Goal: Task Accomplishment & Management: Complete application form

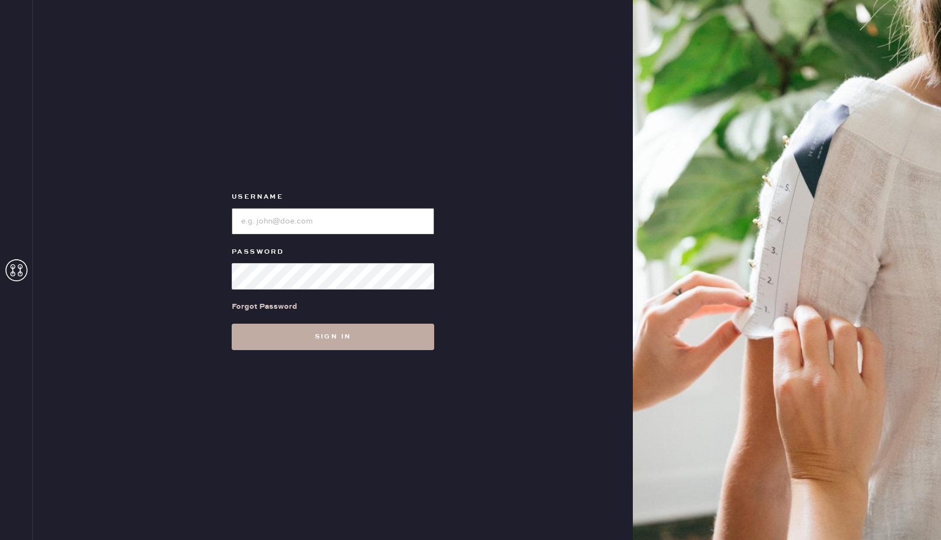
type input "Reformationboston"
click at [290, 344] on button "Sign in" at bounding box center [333, 337] width 202 height 26
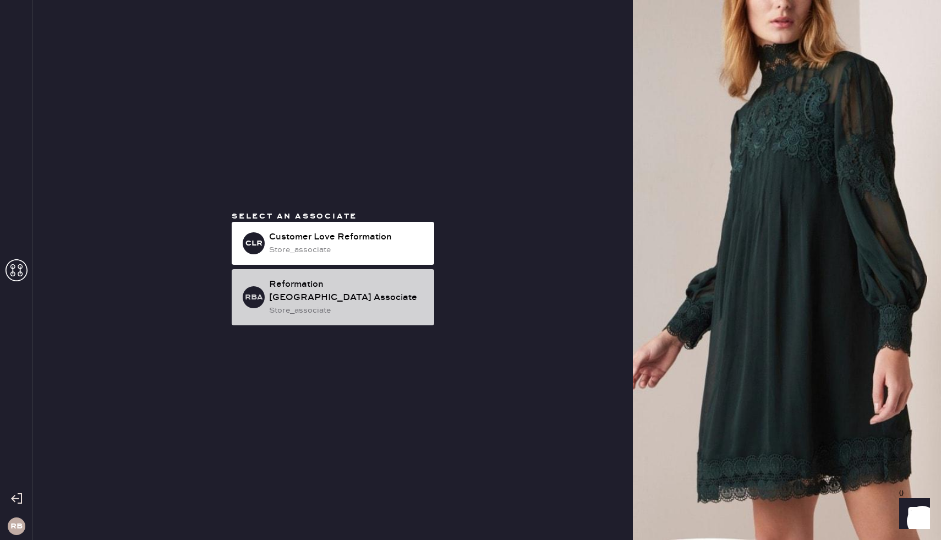
click at [340, 304] on div "store_associate" at bounding box center [347, 310] width 156 height 12
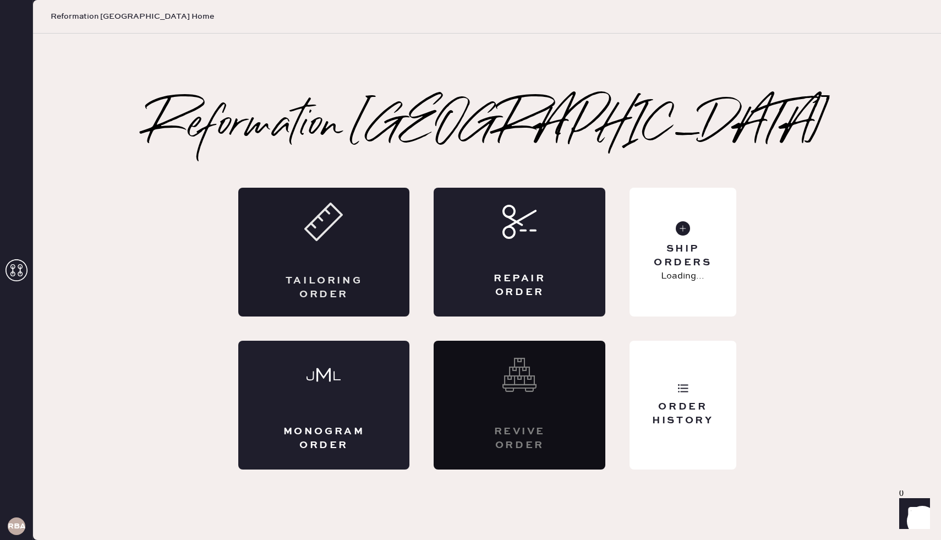
click at [346, 235] on div "Tailoring Order" at bounding box center [324, 252] width 172 height 129
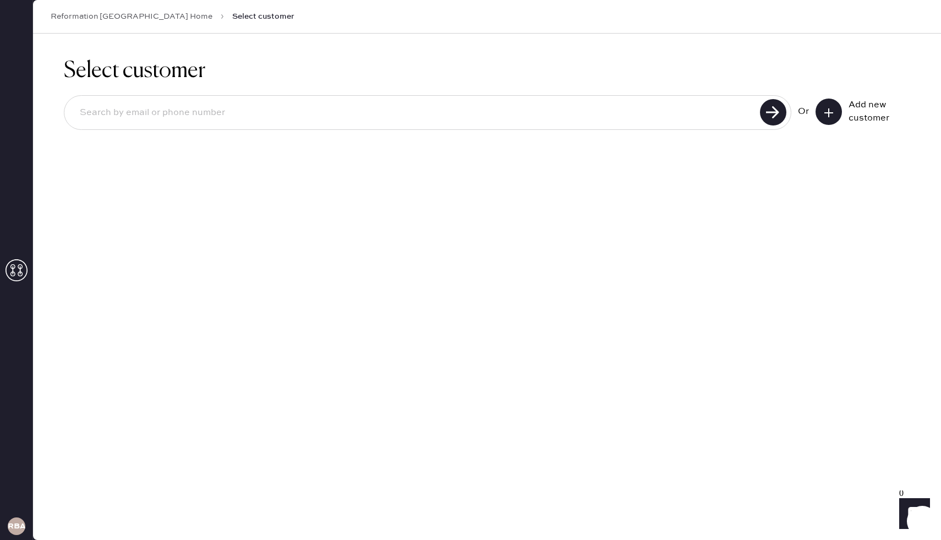
click at [309, 127] on div at bounding box center [427, 112] width 727 height 35
click at [276, 119] on input at bounding box center [414, 112] width 686 height 25
type input "[PERSON_NAME][DOMAIN_NAME][EMAIL_ADDRESS][PERSON_NAME][PERSON_NAME][DOMAIN_NAME]"
click at [776, 117] on use at bounding box center [773, 112] width 26 height 26
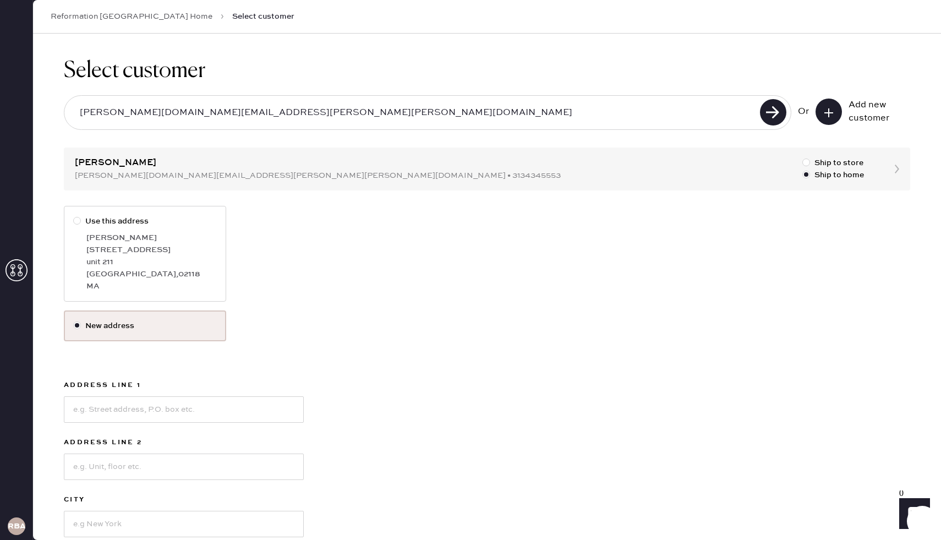
click at [72, 221] on label "Use this address [PERSON_NAME] [STREET_ADDRESS]" at bounding box center [145, 254] width 162 height 96
click at [73, 216] on input "Use this address" at bounding box center [73, 215] width 1 height 1
radio input "true"
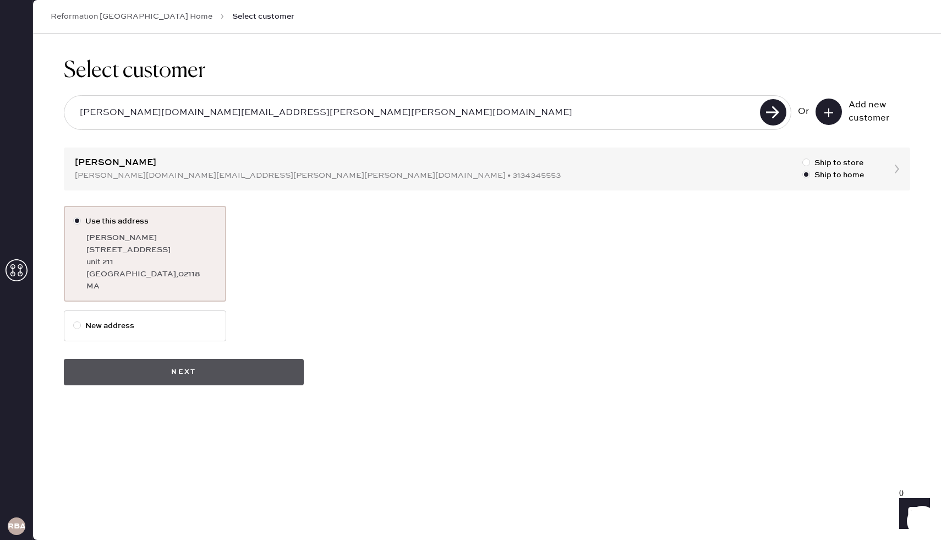
click at [134, 372] on button "Next" at bounding box center [184, 372] width 240 height 26
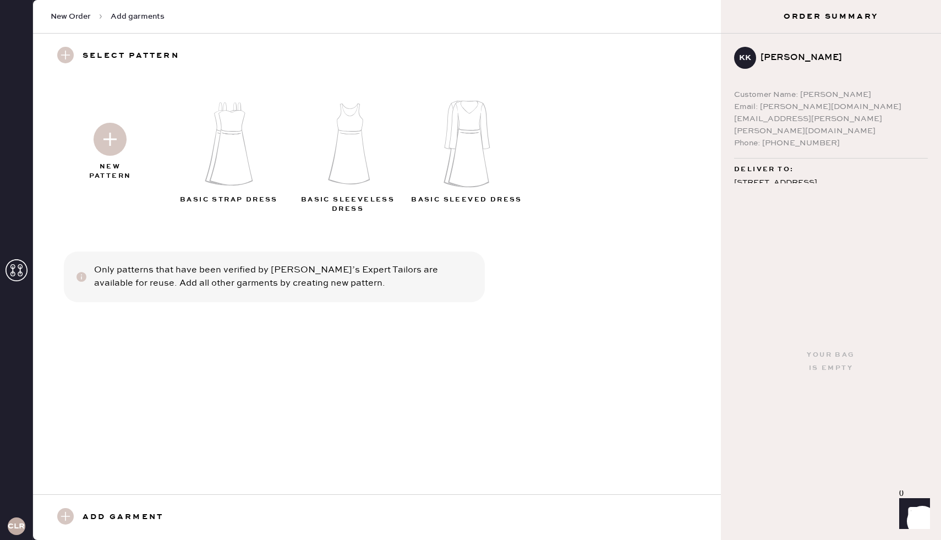
click at [234, 133] on img at bounding box center [231, 143] width 119 height 95
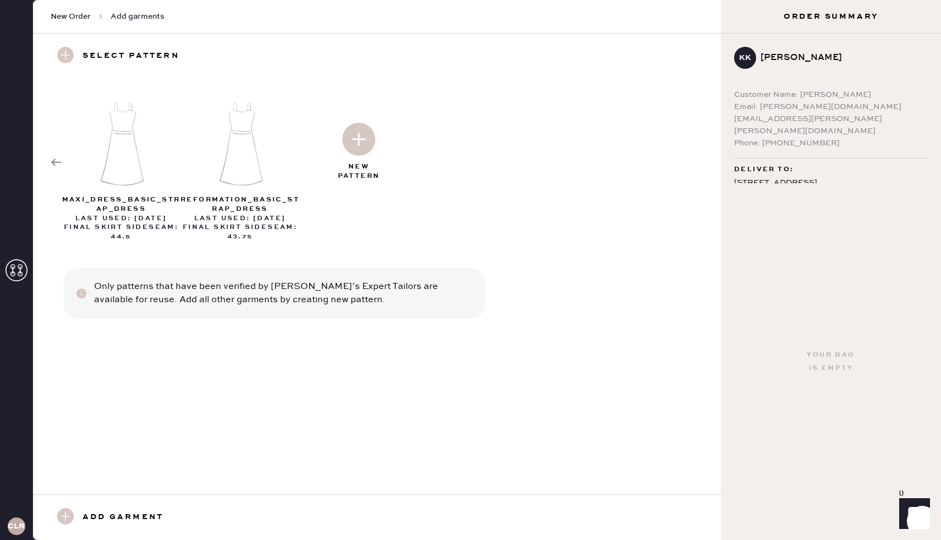
click at [132, 165] on img at bounding box center [122, 143] width 119 height 95
select select "6"
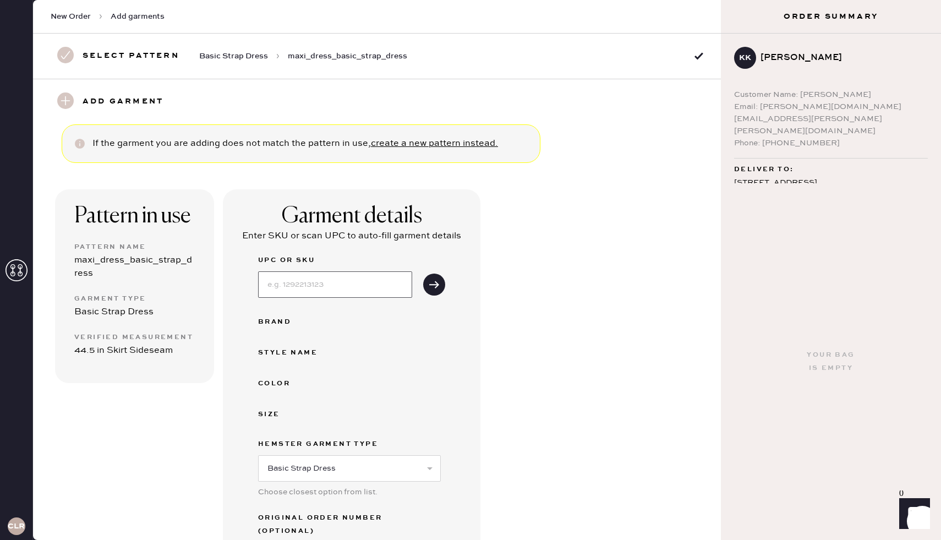
click at [321, 281] on input at bounding box center [335, 284] width 154 height 26
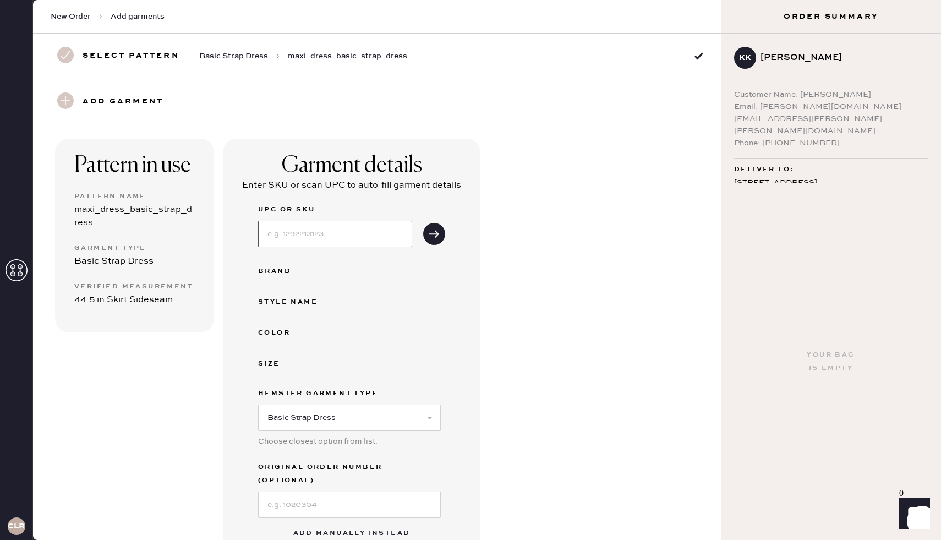
scroll to position [158, 0]
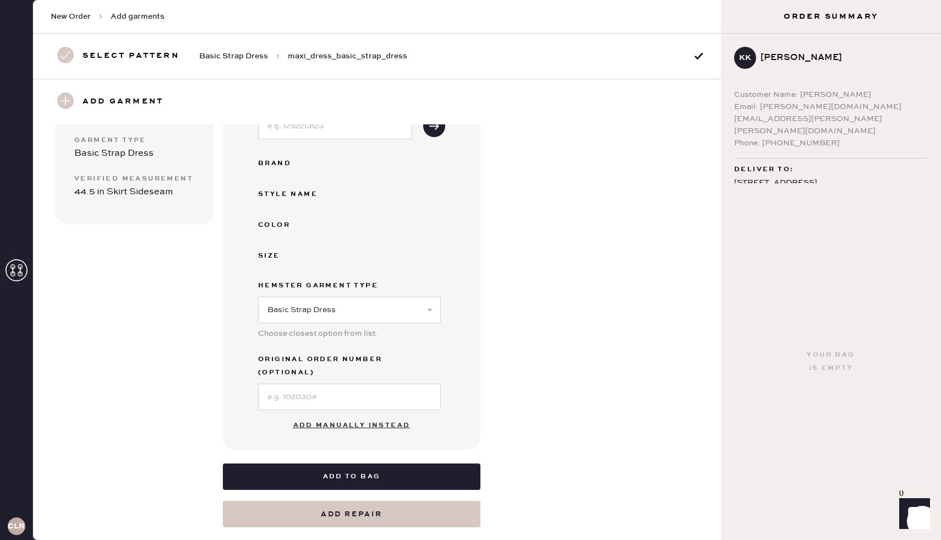
click at [246, 403] on div "Garment details Enter SKU or scan UPC to auto-fill garment details UPC or SKU B…" at bounding box center [351, 240] width 257 height 419
click at [369, 414] on button "Add manually instead" at bounding box center [352, 425] width 130 height 22
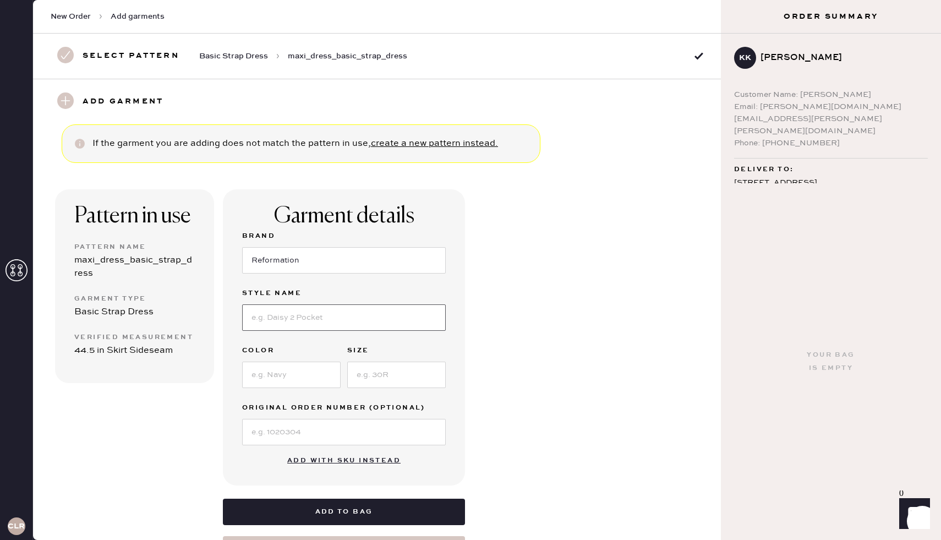
click at [295, 328] on input at bounding box center [344, 317] width 204 height 26
type input "[PERSON_NAME] Dress"
click at [280, 372] on input at bounding box center [291, 374] width 98 height 26
type input "Ivory"
click at [386, 385] on input at bounding box center [396, 374] width 98 height 26
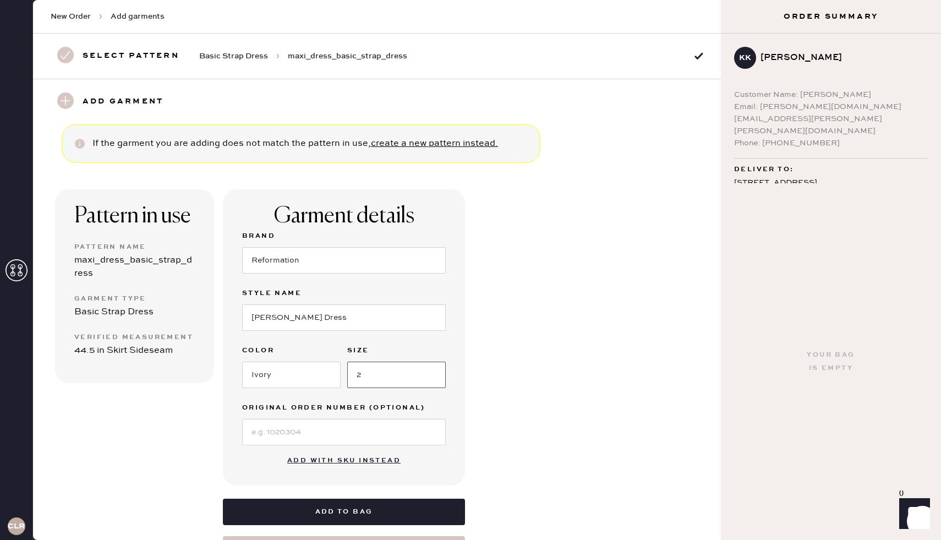
type input "2"
click at [281, 429] on input at bounding box center [344, 432] width 204 height 26
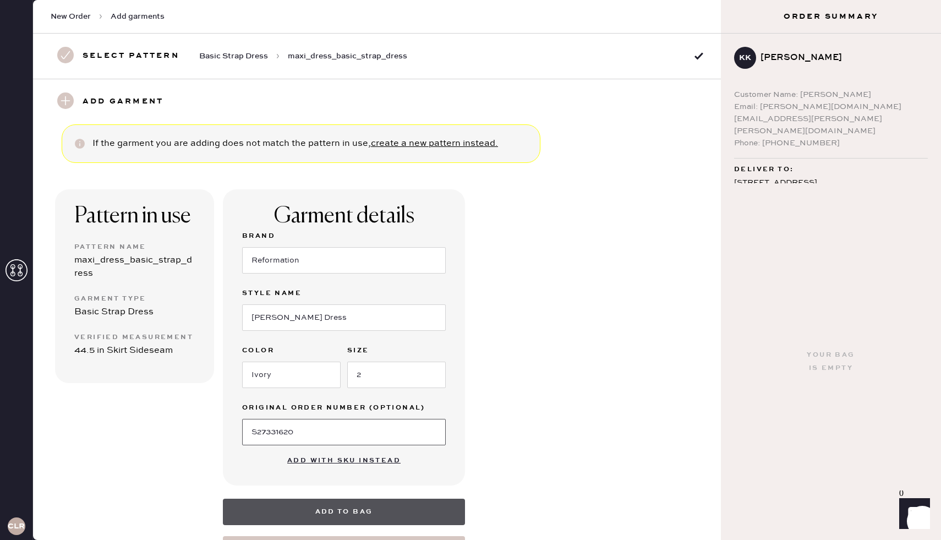
type input "S27331620"
click at [345, 507] on button "Add to bag" at bounding box center [344, 511] width 242 height 26
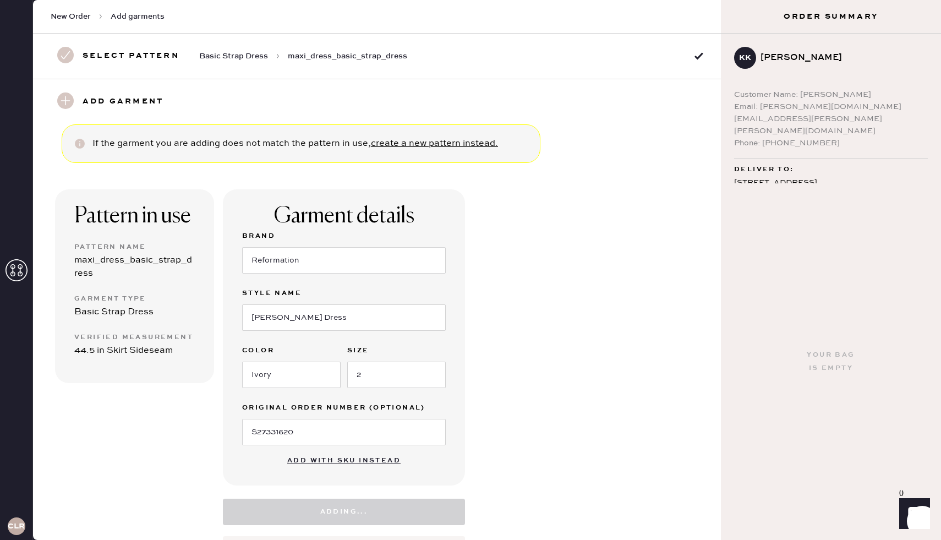
select select "6"
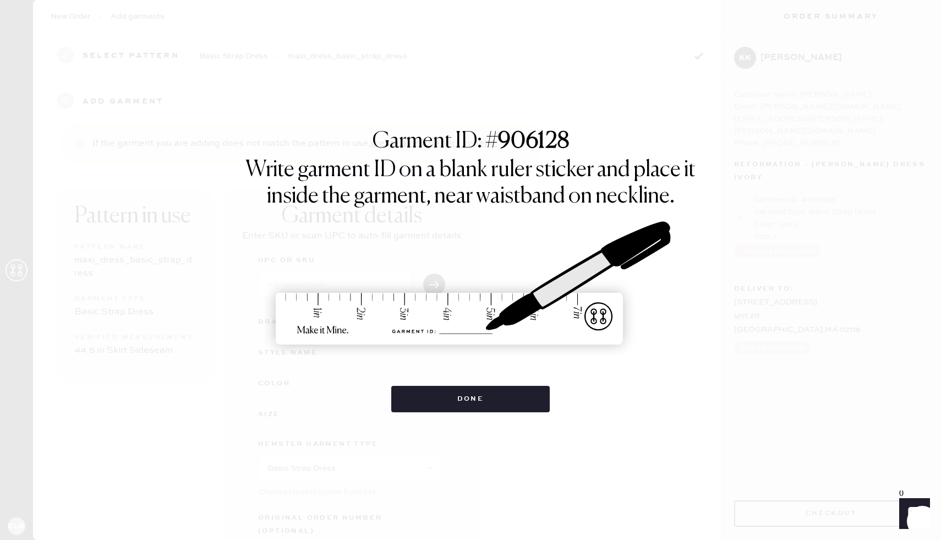
click at [348, 356] on img at bounding box center [470, 284] width 413 height 182
click at [478, 396] on button "Done" at bounding box center [470, 399] width 159 height 26
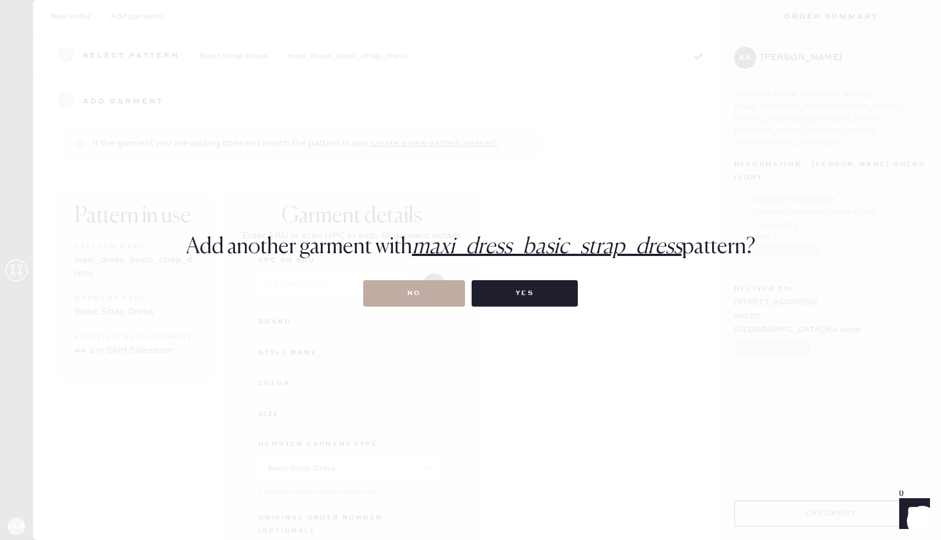
click at [419, 296] on button "No" at bounding box center [414, 293] width 102 height 26
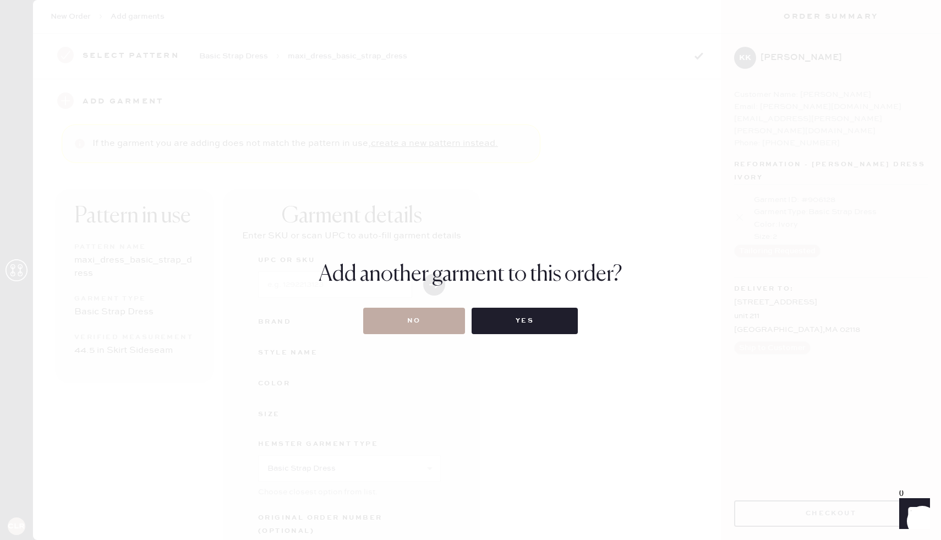
click at [437, 317] on button "No" at bounding box center [414, 321] width 102 height 26
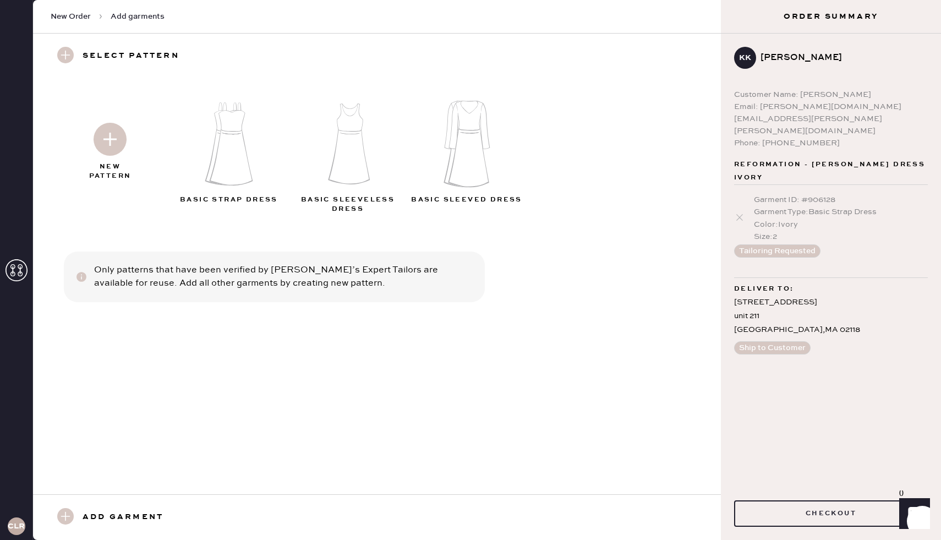
click at [845, 218] on div "Color : Ivory" at bounding box center [841, 224] width 174 height 12
click at [765, 206] on div "Garment Type : Basic Strap Dress" at bounding box center [841, 212] width 174 height 12
click at [741, 214] on use at bounding box center [739, 217] width 7 height 7
click at [738, 214] on use at bounding box center [739, 217] width 7 height 7
click at [744, 212] on icon at bounding box center [739, 217] width 11 height 11
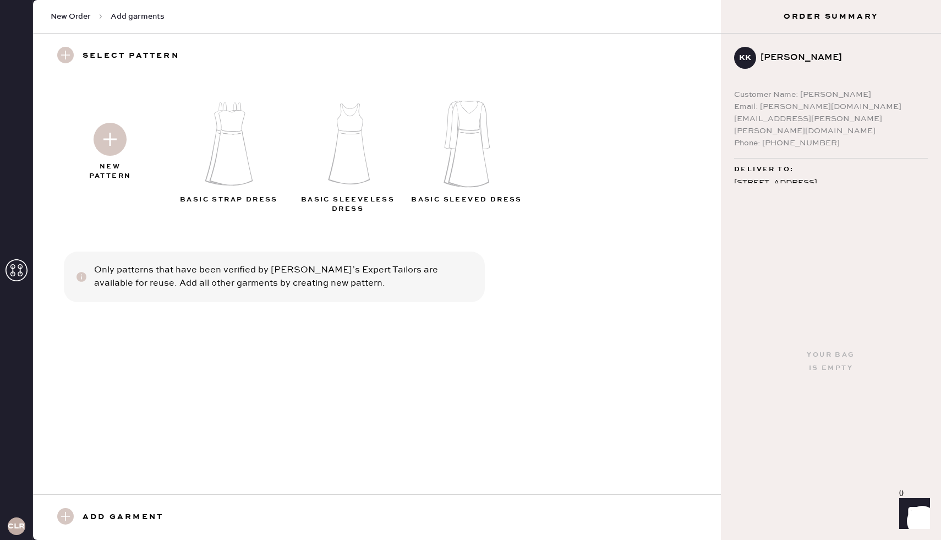
click at [221, 143] on img at bounding box center [231, 143] width 119 height 95
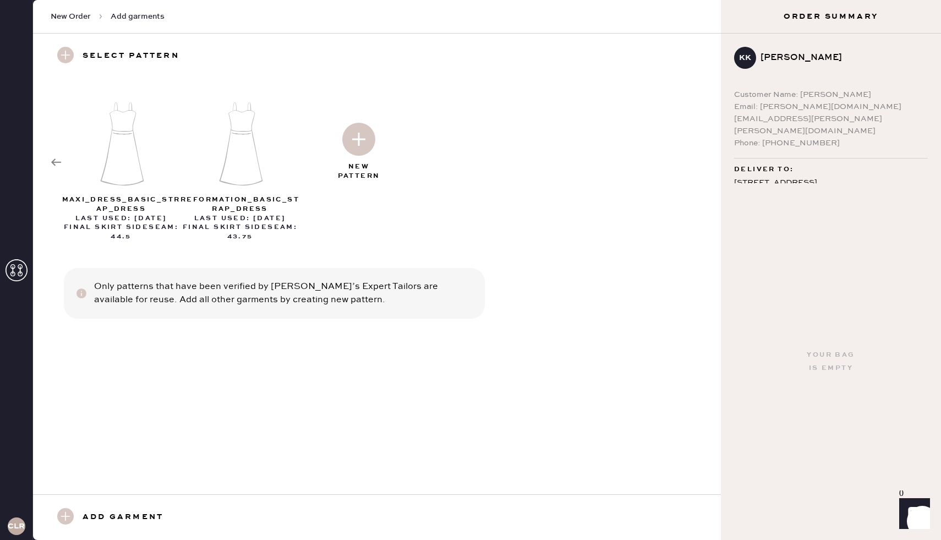
click at [117, 142] on img at bounding box center [122, 143] width 119 height 95
select select "6"
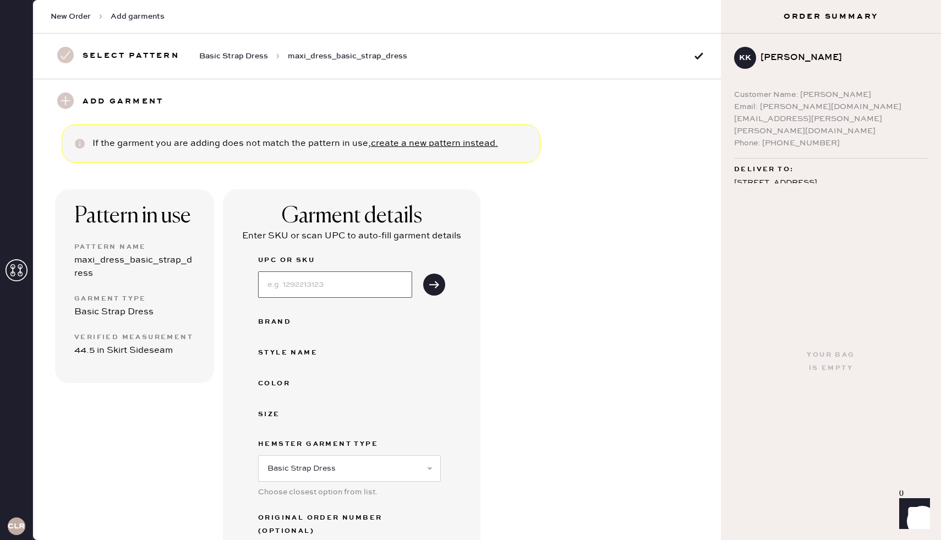
click at [286, 274] on input at bounding box center [335, 284] width 154 height 26
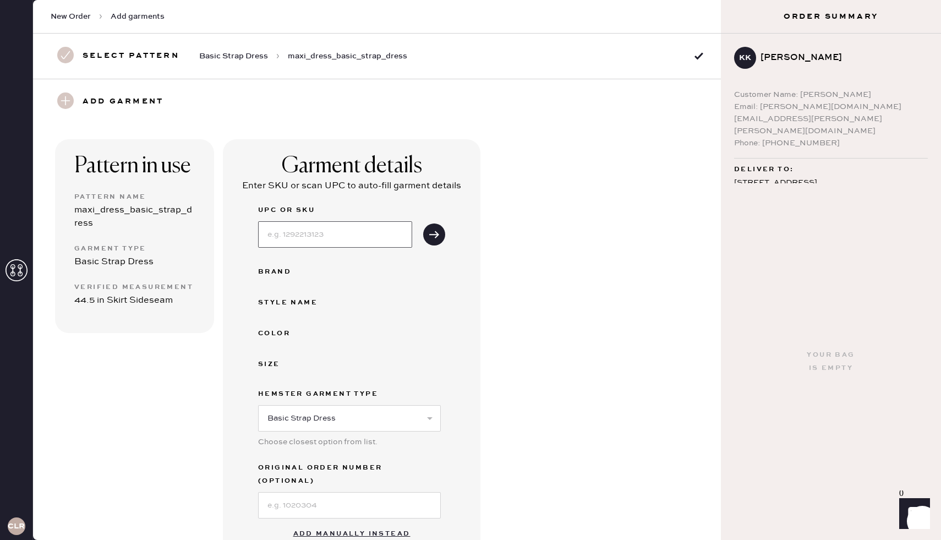
scroll to position [158, 0]
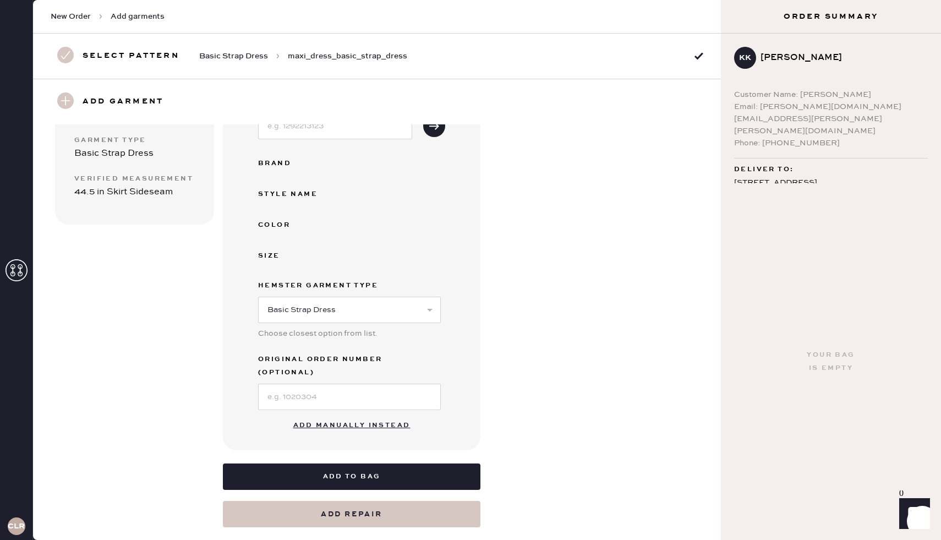
click at [297, 415] on button "Add manually instead" at bounding box center [352, 425] width 130 height 22
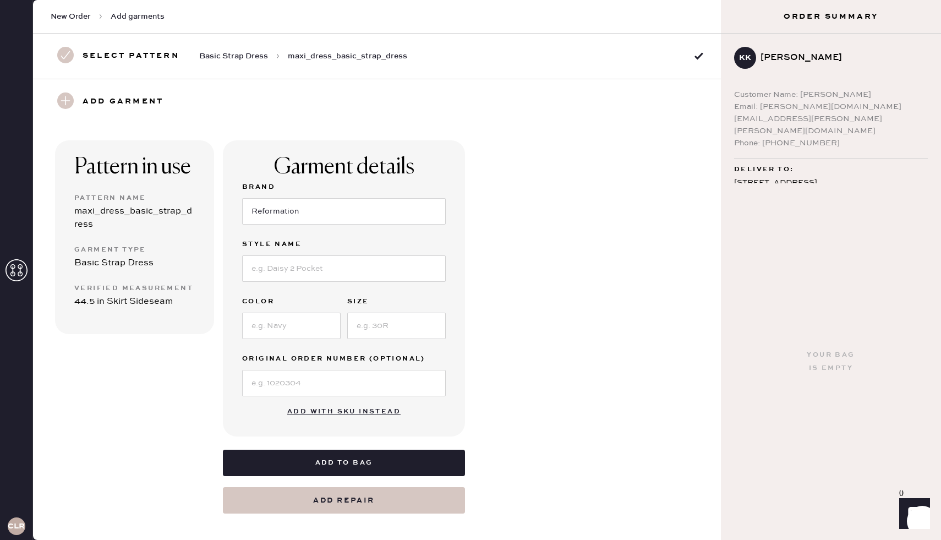
scroll to position [0, 0]
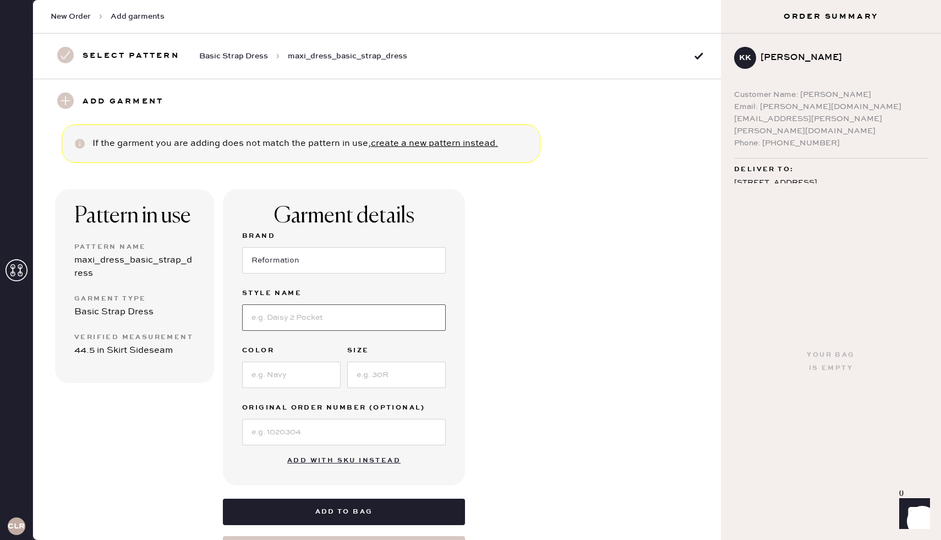
click at [277, 323] on input at bounding box center [344, 317] width 204 height 26
type input "Jovie Silk Dress"
click at [275, 374] on input at bounding box center [291, 374] width 98 height 26
type input "Ivory"
drag, startPoint x: 369, startPoint y: 368, endPoint x: 370, endPoint y: 358, distance: 10.0
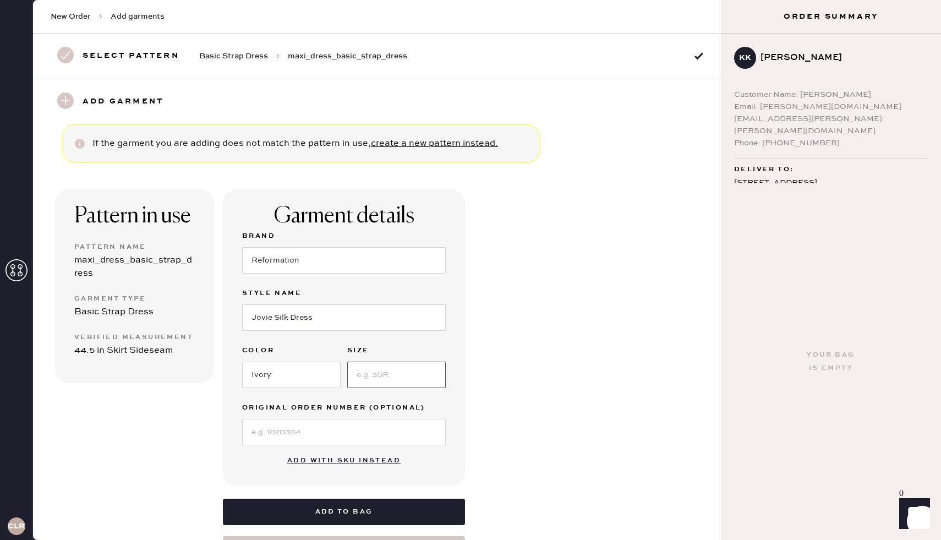
click at [369, 368] on input at bounding box center [396, 374] width 98 height 26
type input "2"
click at [291, 428] on input at bounding box center [344, 432] width 204 height 26
type input "S27331620"
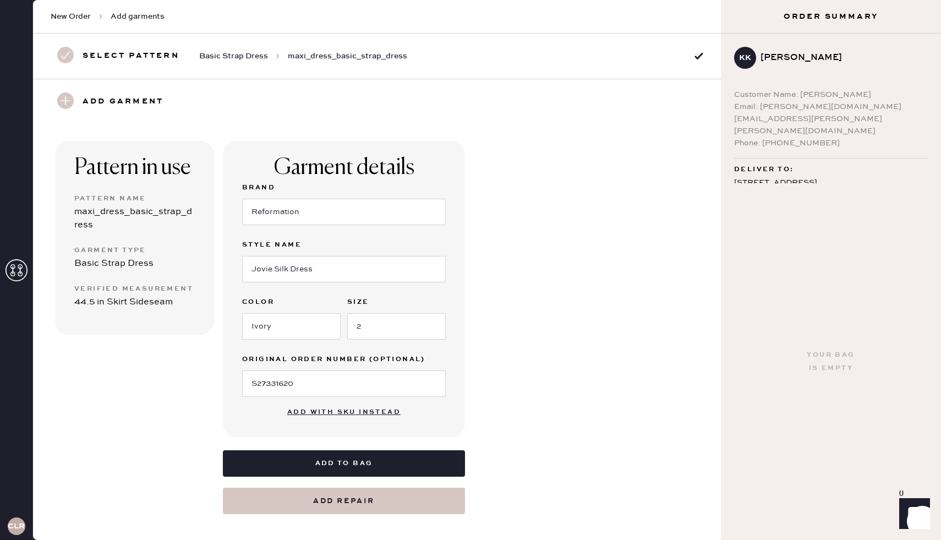
click at [120, 209] on div "maxi_dress_basic_strap_dress" at bounding box center [134, 218] width 120 height 26
click at [111, 310] on div "Pattern in use Pattern Name maxi_dress_basic_strap_dress Garment Type Basic Str…" at bounding box center [134, 238] width 159 height 194
click at [70, 103] on use at bounding box center [65, 100] width 17 height 17
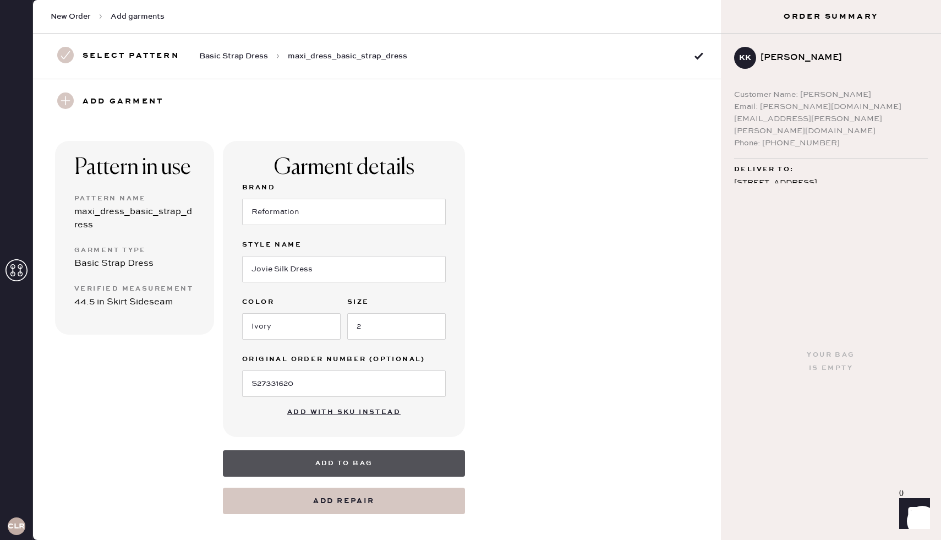
click at [352, 461] on button "Add to bag" at bounding box center [344, 463] width 242 height 26
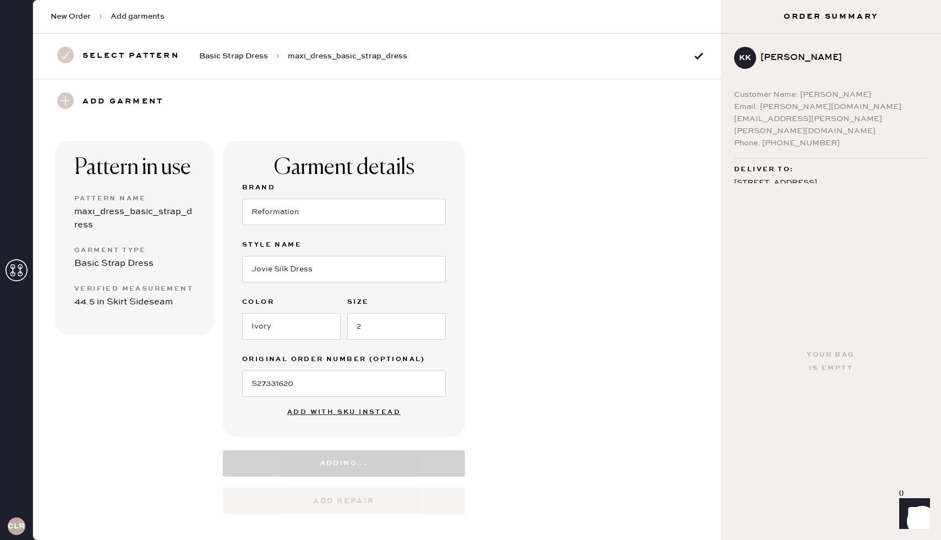
select select "6"
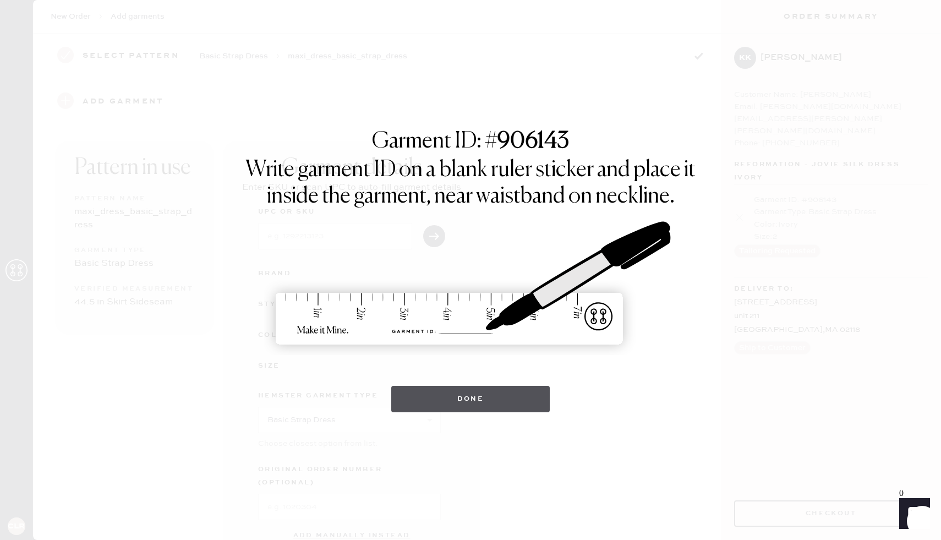
click at [473, 393] on button "Done" at bounding box center [470, 399] width 159 height 26
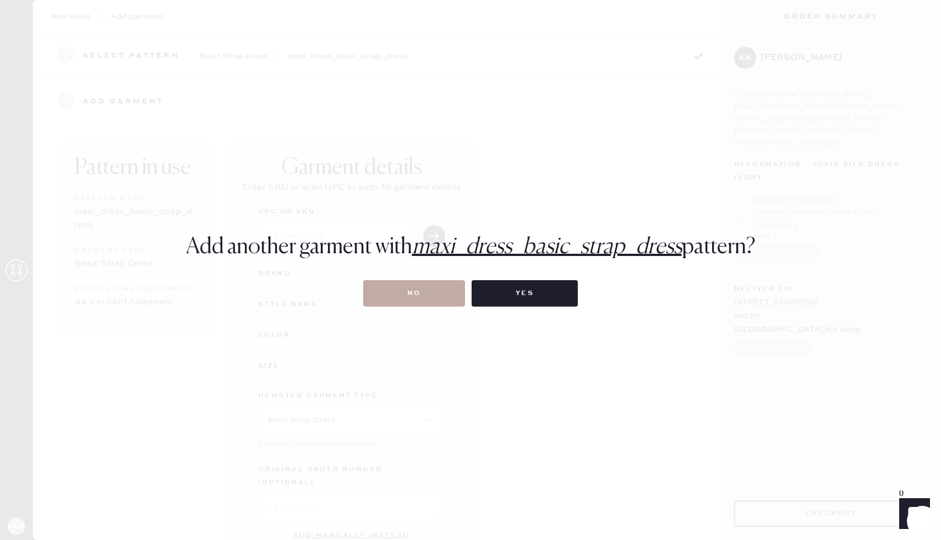
click at [437, 287] on button "No" at bounding box center [414, 293] width 102 height 26
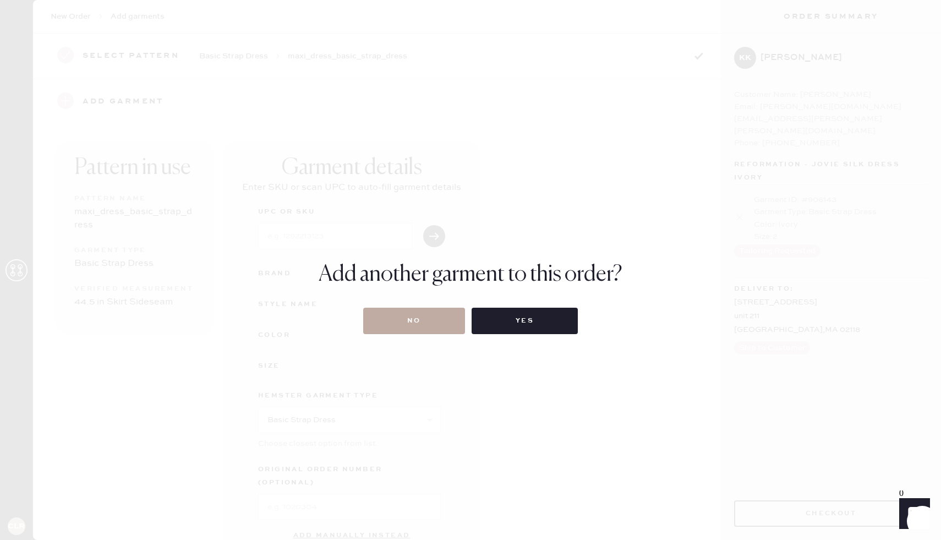
click at [435, 323] on button "No" at bounding box center [414, 321] width 102 height 26
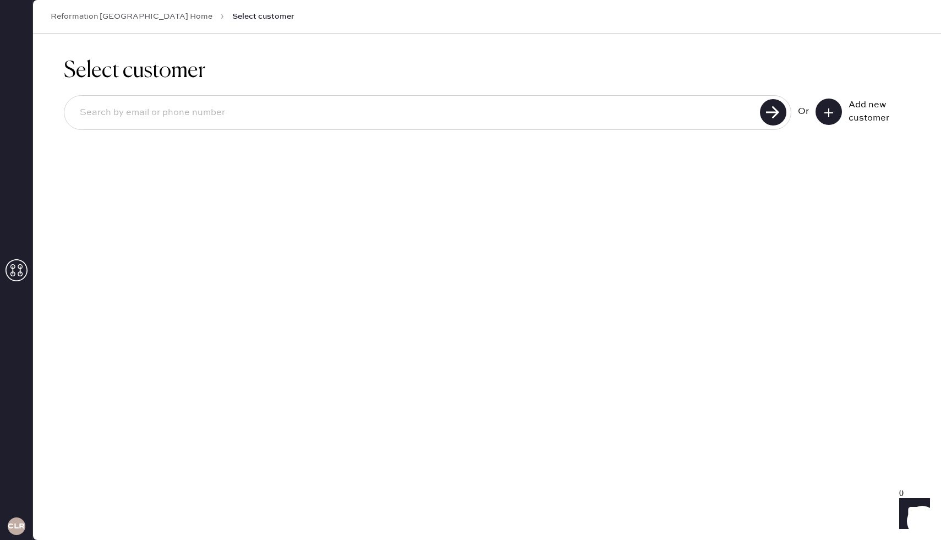
click at [237, 119] on input at bounding box center [414, 112] width 686 height 25
type input "[PERSON_NAME][DOMAIN_NAME][EMAIL_ADDRESS][PERSON_NAME][PERSON_NAME][DOMAIN_NAME]"
click at [774, 117] on use at bounding box center [773, 112] width 26 height 26
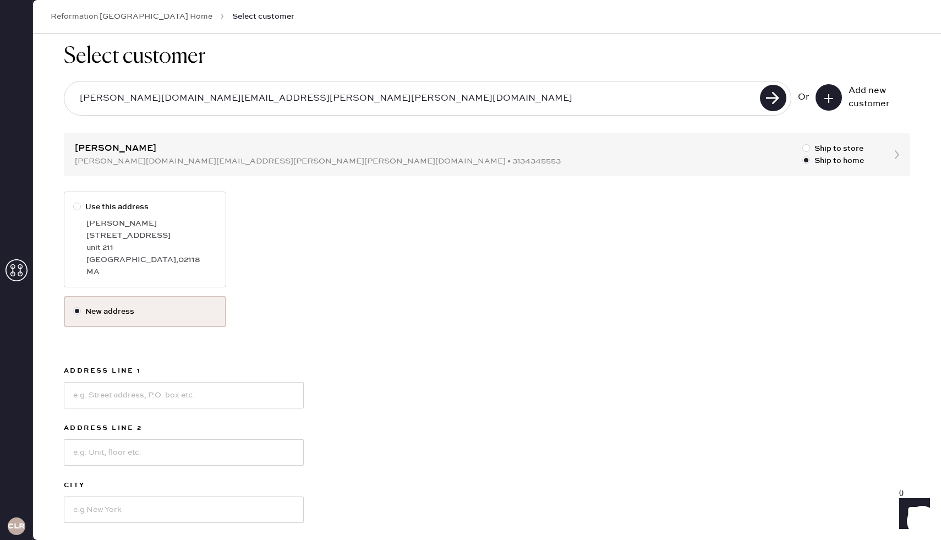
scroll to position [17, 0]
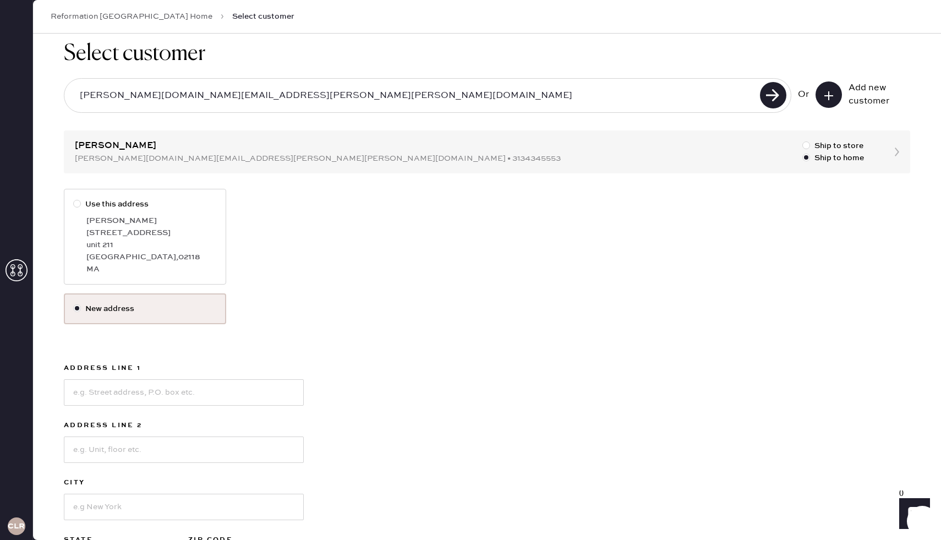
click at [83, 213] on label "Use this address [PERSON_NAME] [STREET_ADDRESS]" at bounding box center [145, 237] width 162 height 96
click at [74, 199] on input "Use this address" at bounding box center [73, 198] width 1 height 1
radio input "true"
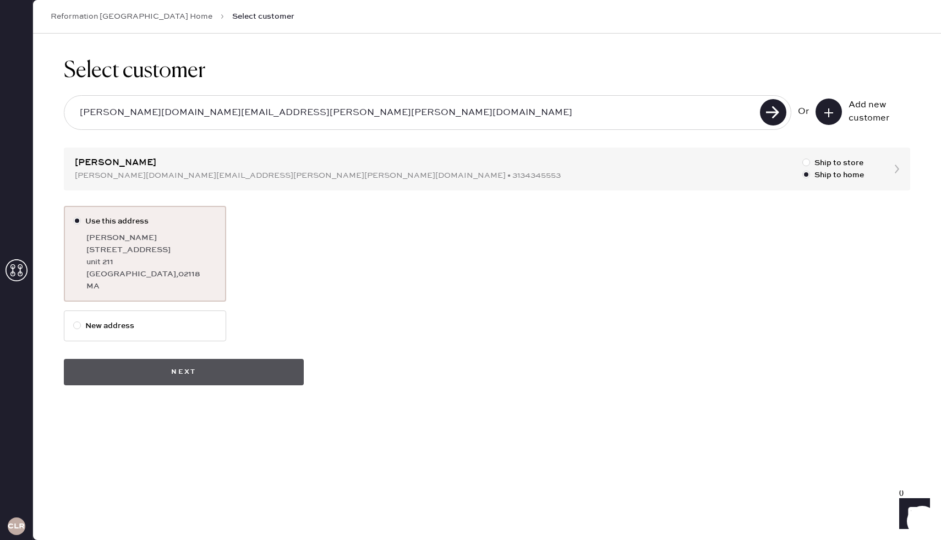
click at [147, 361] on button "Next" at bounding box center [184, 372] width 240 height 26
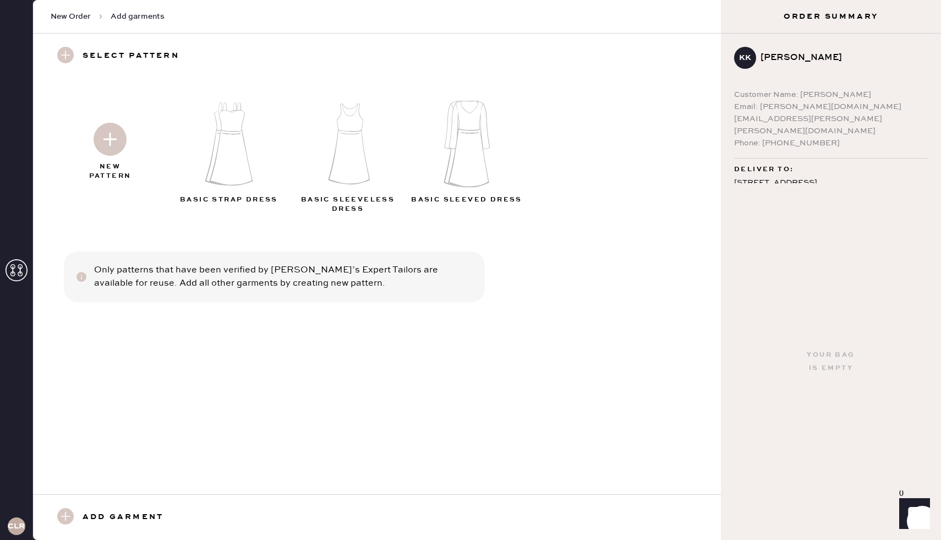
click at [236, 135] on img at bounding box center [231, 143] width 119 height 95
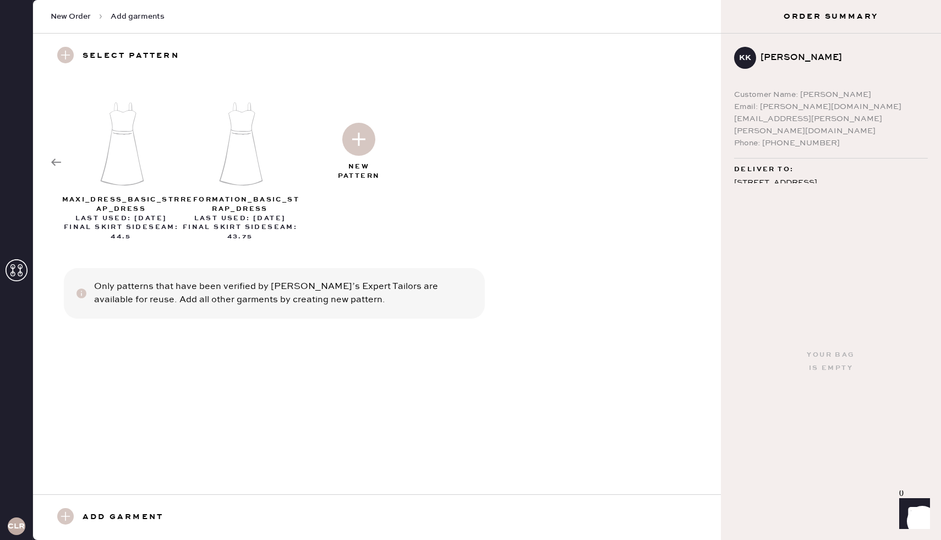
click at [238, 172] on img at bounding box center [241, 143] width 119 height 95
select select "6"
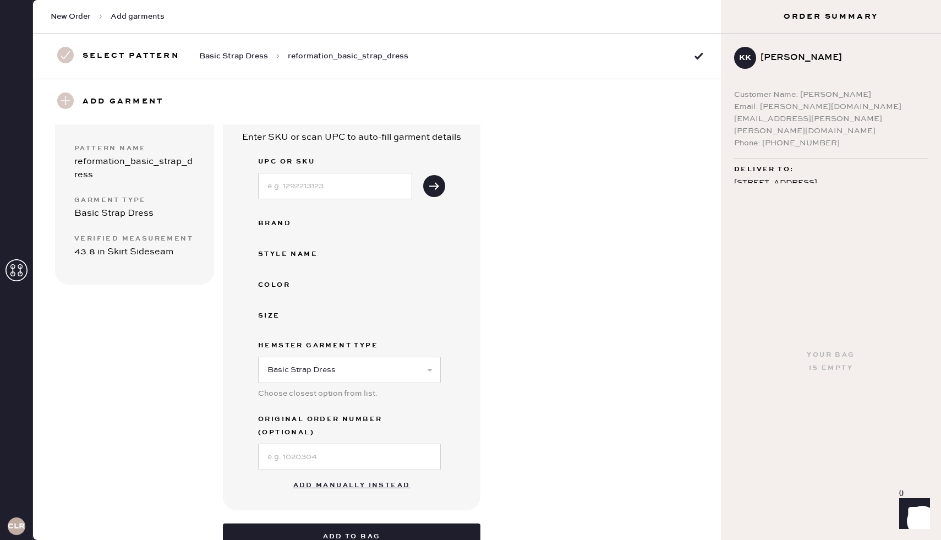
scroll to position [158, 0]
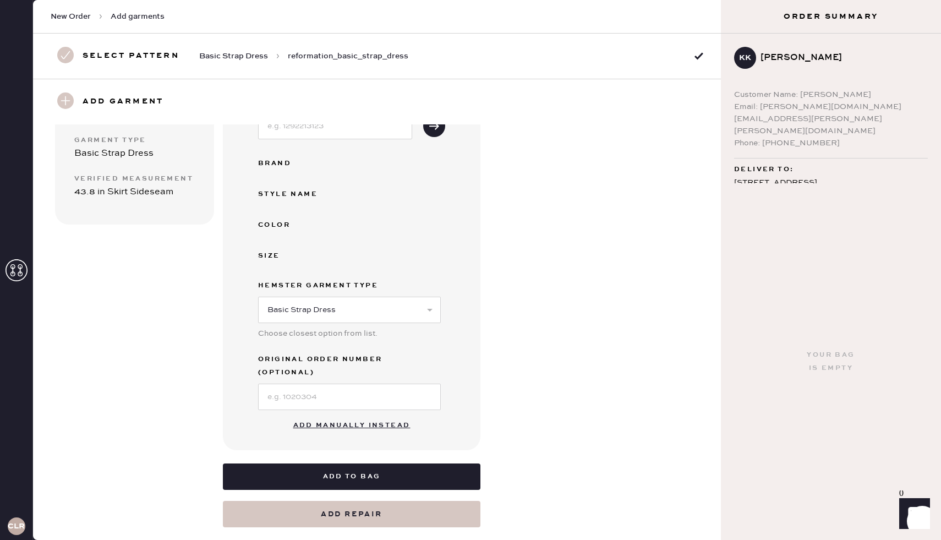
click at [305, 414] on button "Add manually instead" at bounding box center [352, 425] width 130 height 22
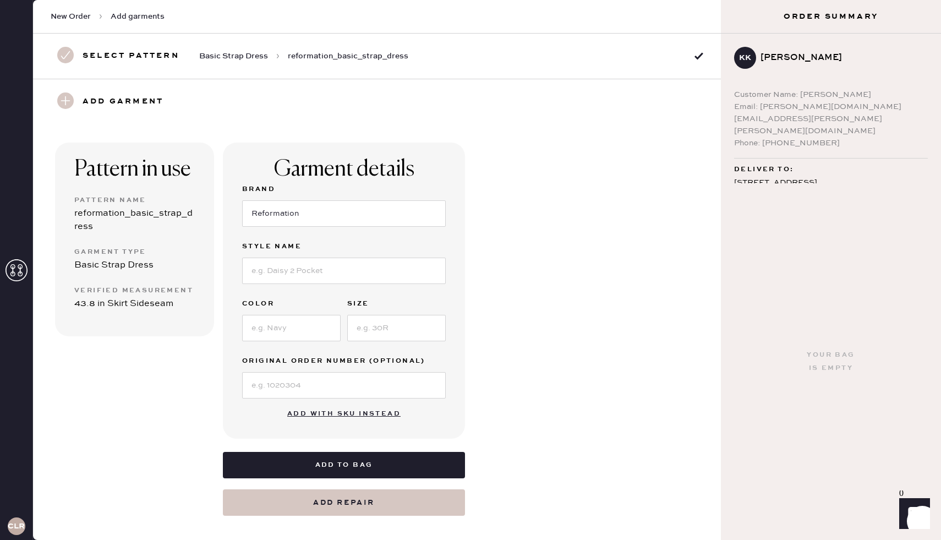
scroll to position [43, 0]
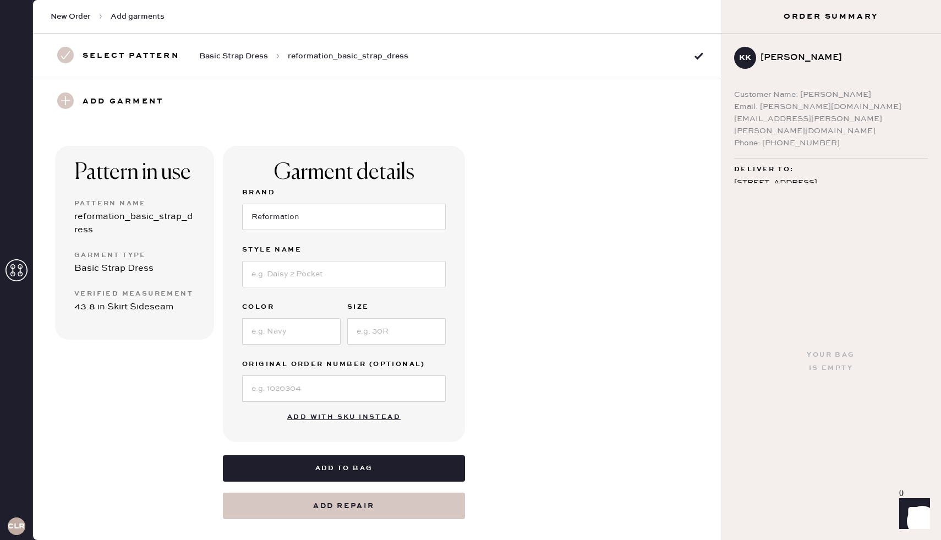
click at [102, 278] on div "Pattern in use Pattern Name reformation_basic_strap_dress Garment Type Basic St…" at bounding box center [134, 243] width 159 height 194
click at [113, 220] on div "reformation_basic_strap_dress" at bounding box center [134, 223] width 120 height 26
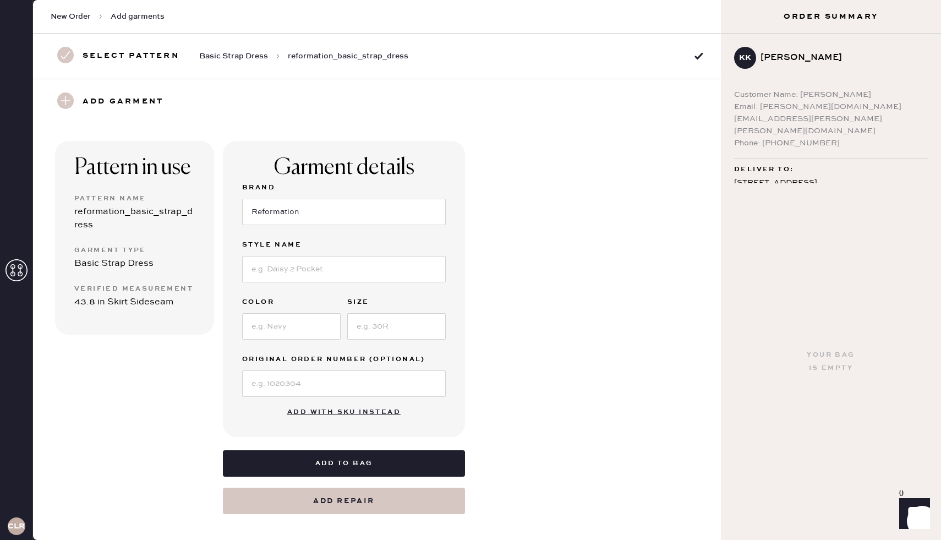
click at [236, 57] on span "Basic Strap Dress" at bounding box center [233, 56] width 69 height 11
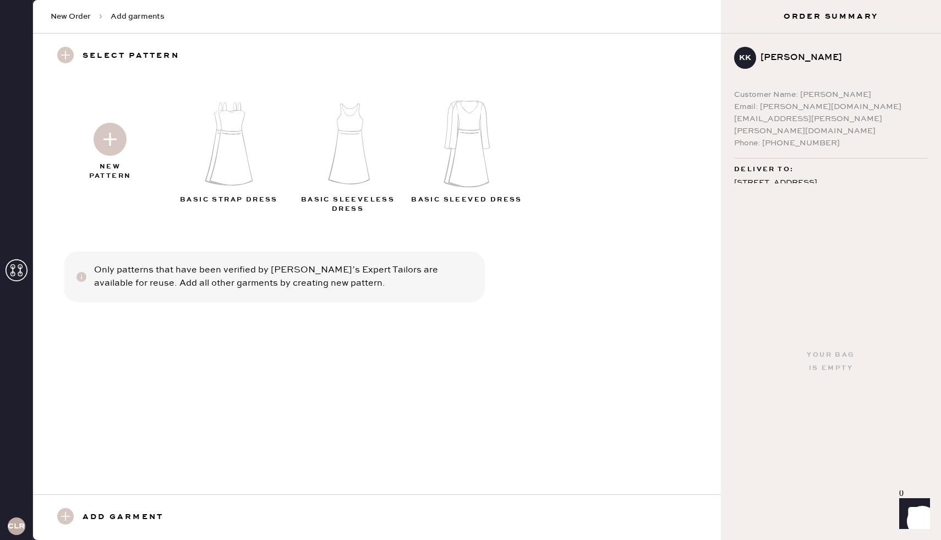
click at [17, 269] on icon at bounding box center [17, 270] width 22 height 22
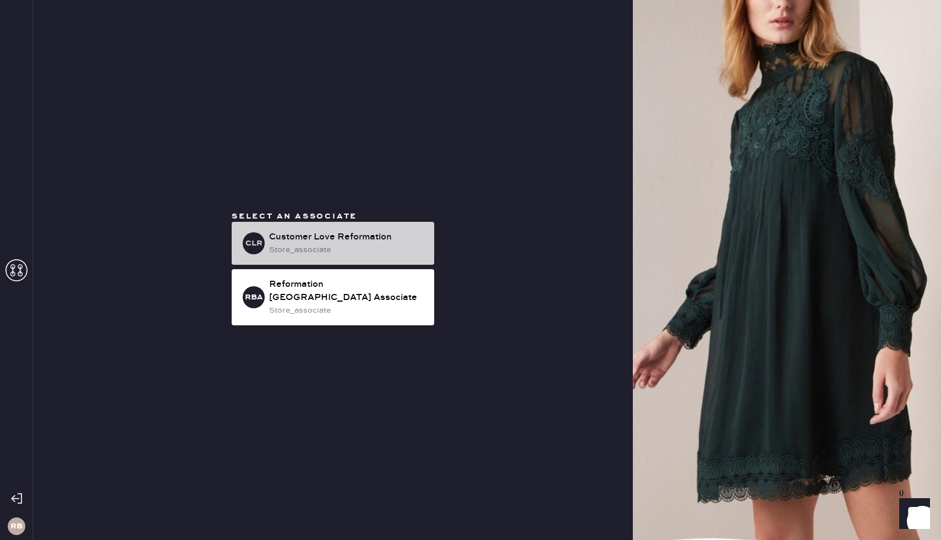
click at [353, 236] on div "CLR Customer Love Reformation store_associate" at bounding box center [333, 243] width 202 height 43
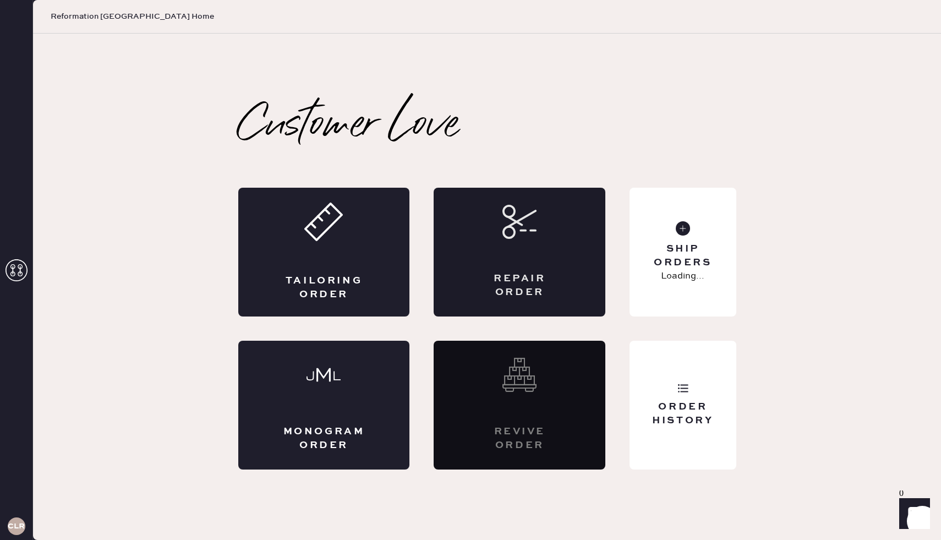
click at [538, 259] on div "Repair Order" at bounding box center [520, 252] width 172 height 129
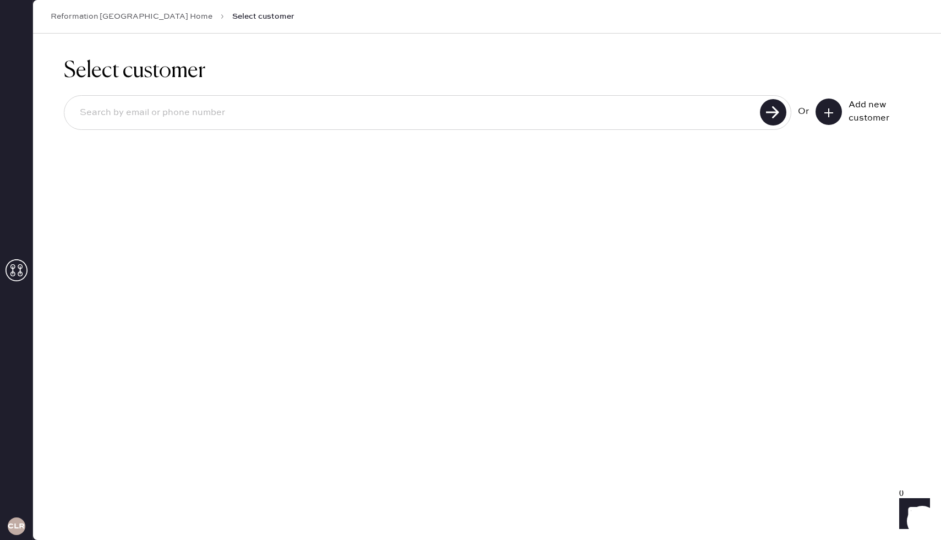
click at [677, 113] on input at bounding box center [414, 112] width 686 height 25
type input "[PERSON_NAME][DOMAIN_NAME][EMAIL_ADDRESS][PERSON_NAME][PERSON_NAME][DOMAIN_NAME]"
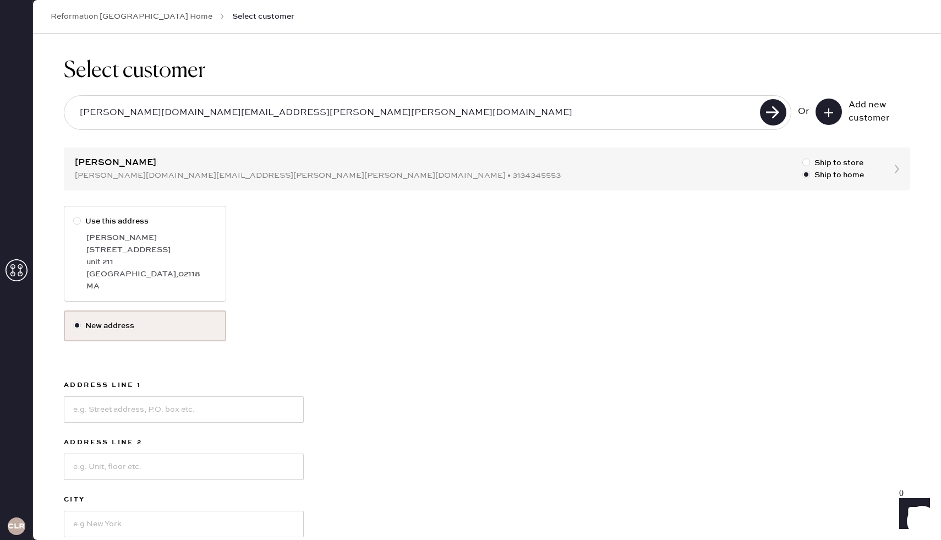
scroll to position [14, 0]
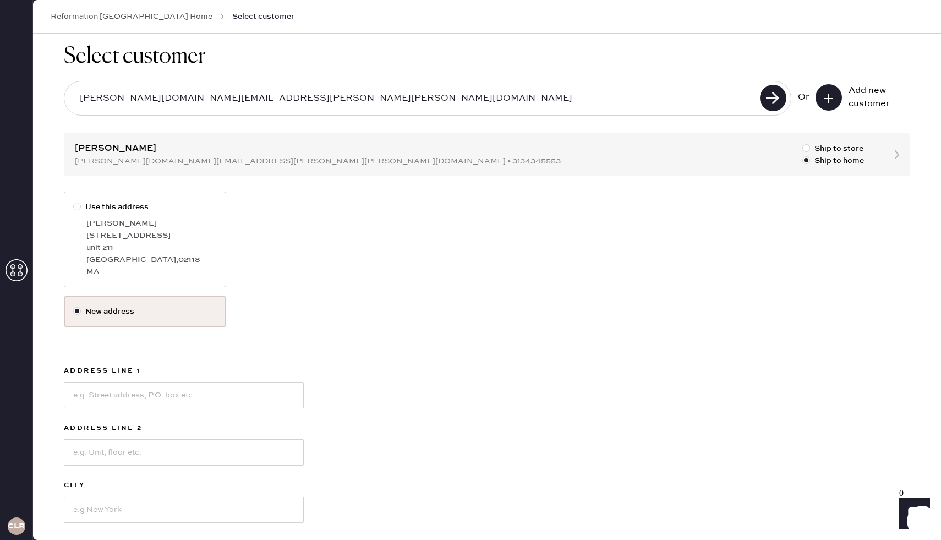
click at [83, 210] on div at bounding box center [79, 207] width 12 height 12
click at [74, 201] on input "Use this address" at bounding box center [73, 201] width 1 height 1
radio input "true"
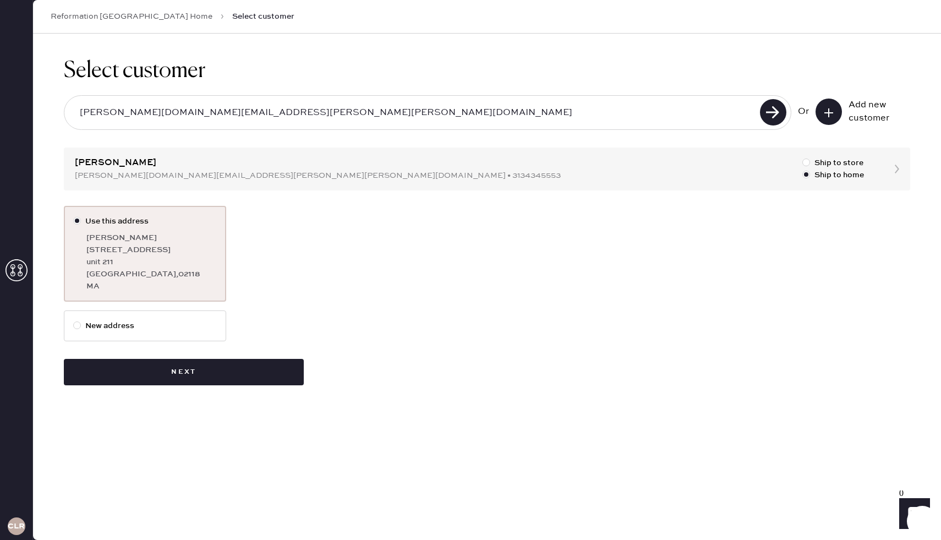
scroll to position [0, 0]
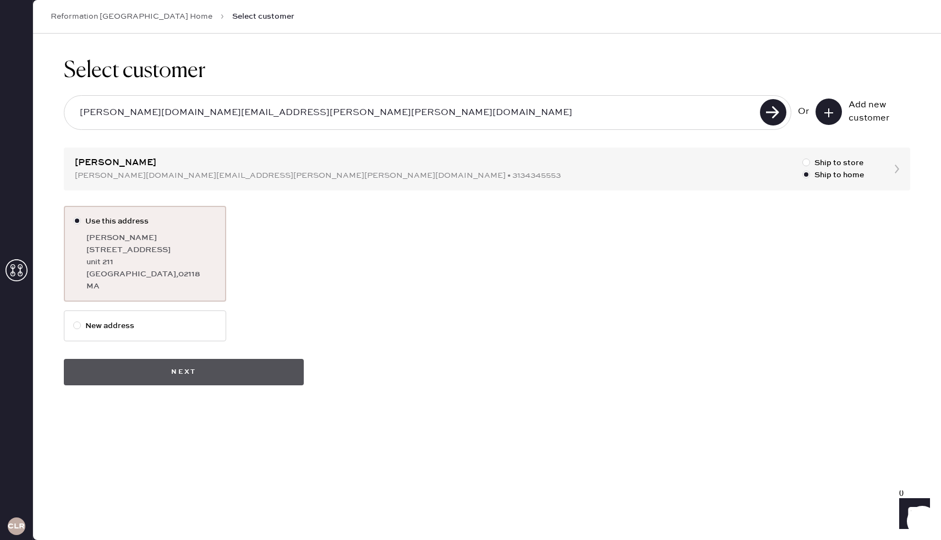
click at [235, 379] on button "Next" at bounding box center [184, 372] width 240 height 26
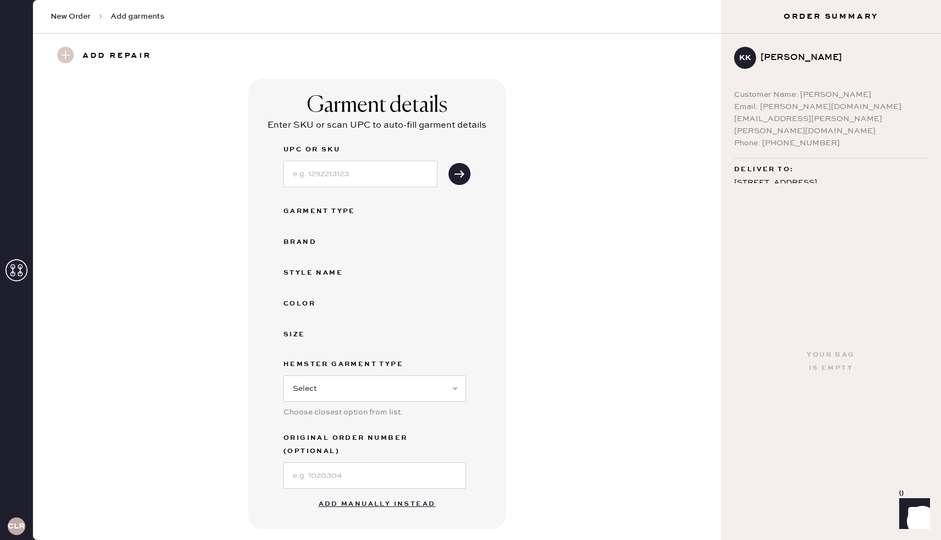
click at [392, 493] on button "Add manually instead" at bounding box center [377, 504] width 130 height 22
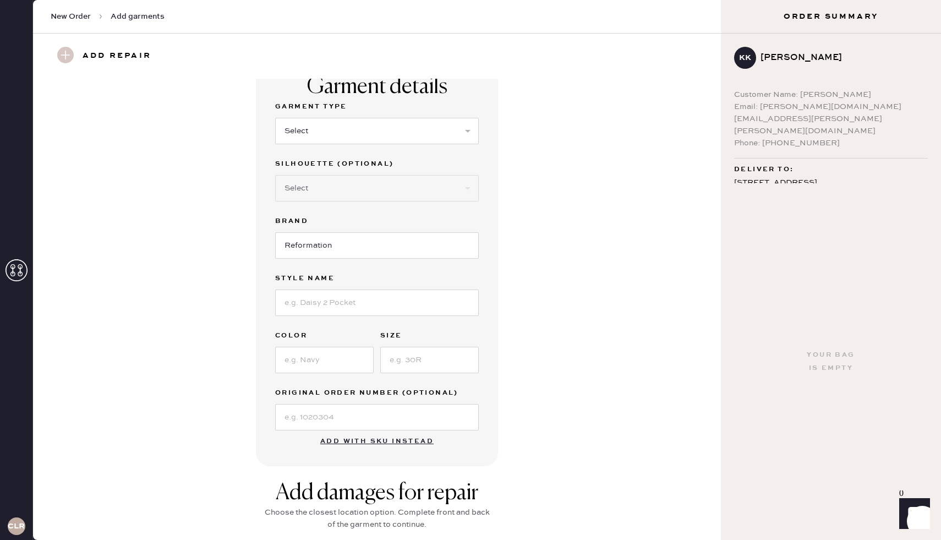
scroll to position [18, 0]
click at [73, 23] on div "New Order Add garments" at bounding box center [377, 17] width 688 height 34
click at [72, 19] on span "New Order" at bounding box center [71, 16] width 40 height 11
click at [16, 268] on icon at bounding box center [17, 270] width 22 height 22
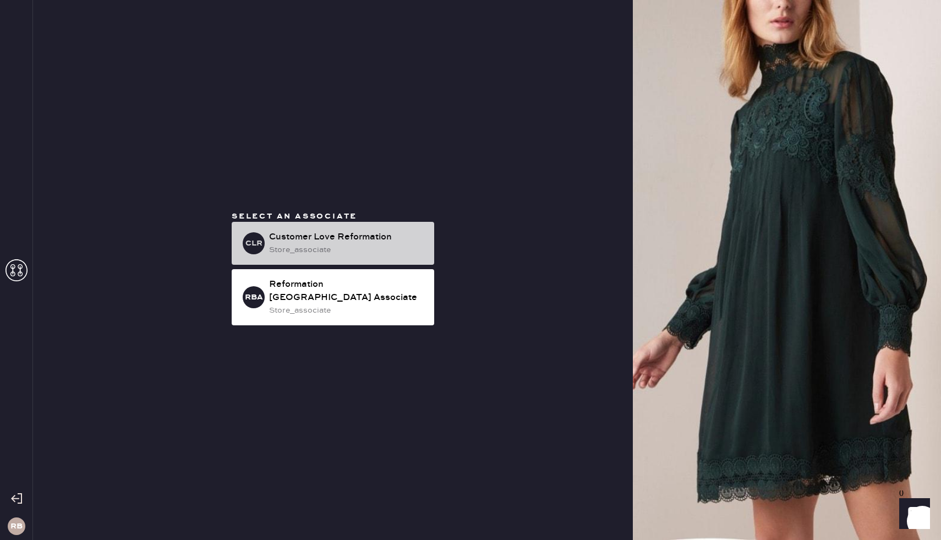
click at [367, 244] on div "Customer Love Reformation" at bounding box center [347, 237] width 156 height 13
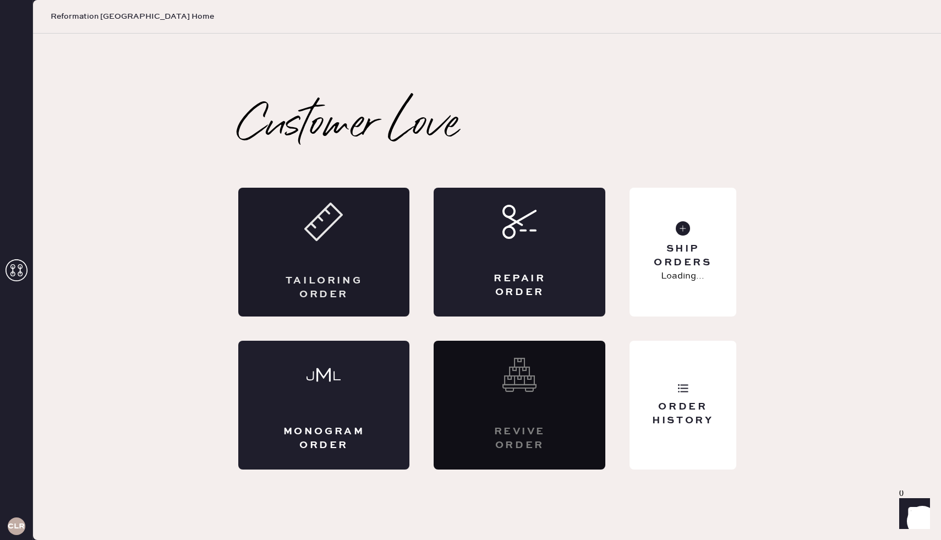
click at [382, 272] on div "Tailoring Order" at bounding box center [324, 252] width 172 height 129
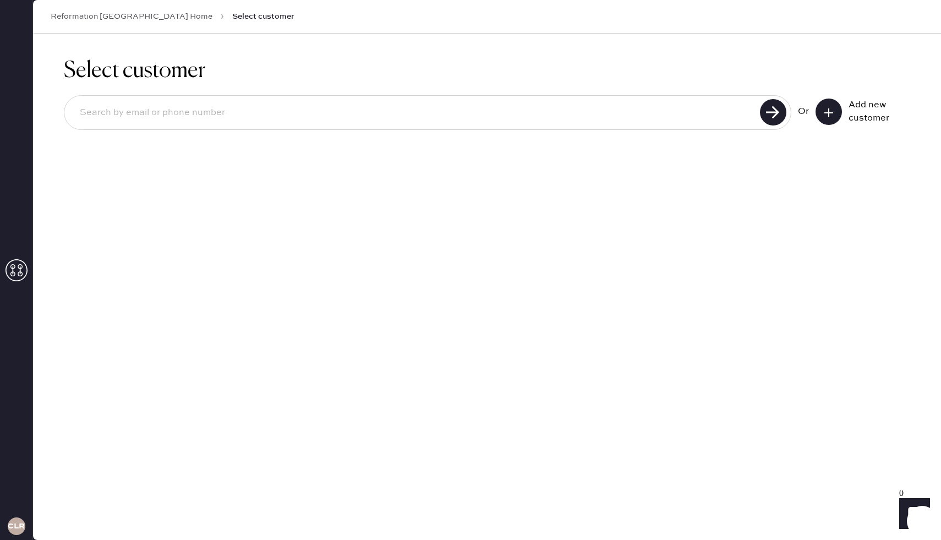
click at [278, 113] on input at bounding box center [414, 112] width 686 height 25
type input "k"
type input "j"
type input "[PERSON_NAME][DOMAIN_NAME][EMAIL_ADDRESS][PERSON_NAME][PERSON_NAME][DOMAIN_NAME]"
click at [774, 119] on use at bounding box center [773, 112] width 26 height 26
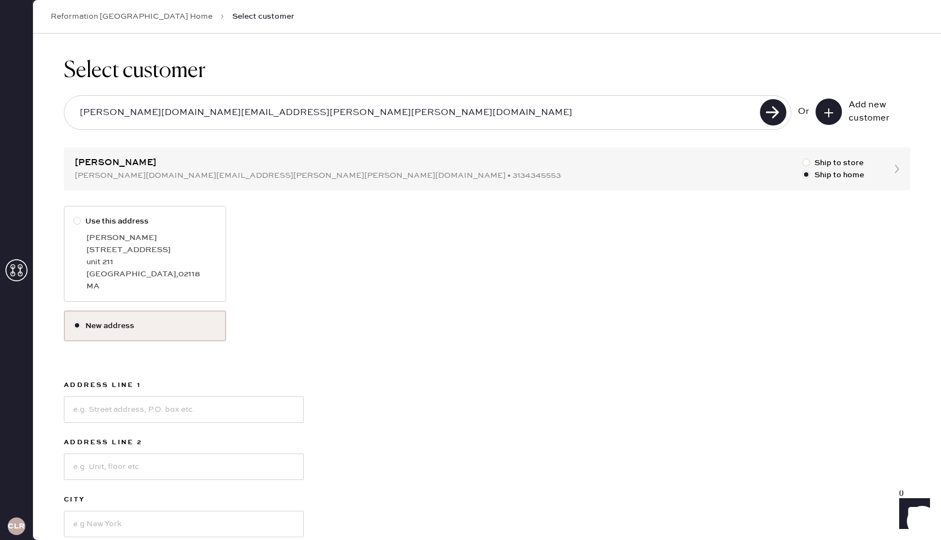
click at [76, 220] on div at bounding box center [77, 221] width 8 height 8
click at [74, 216] on input "Use this address" at bounding box center [73, 215] width 1 height 1
radio input "true"
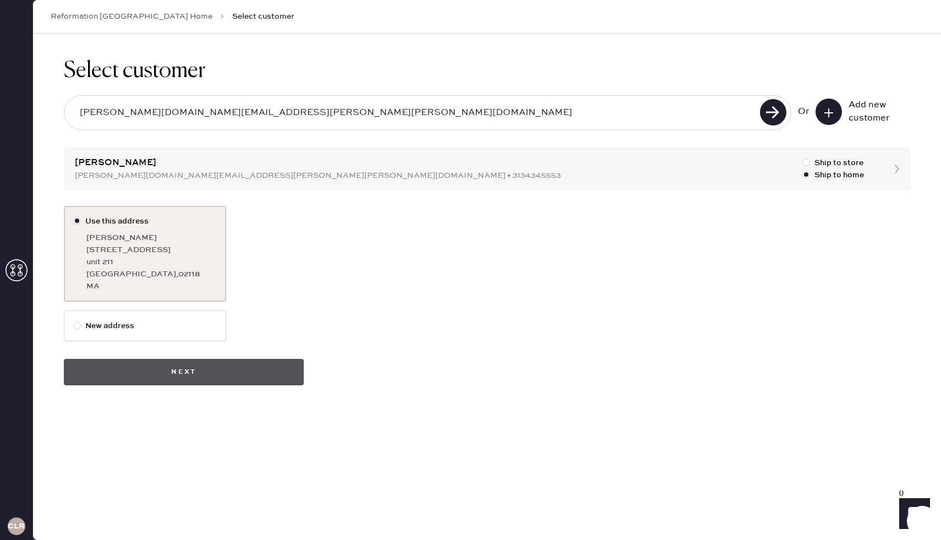
click at [149, 365] on button "Next" at bounding box center [184, 372] width 240 height 26
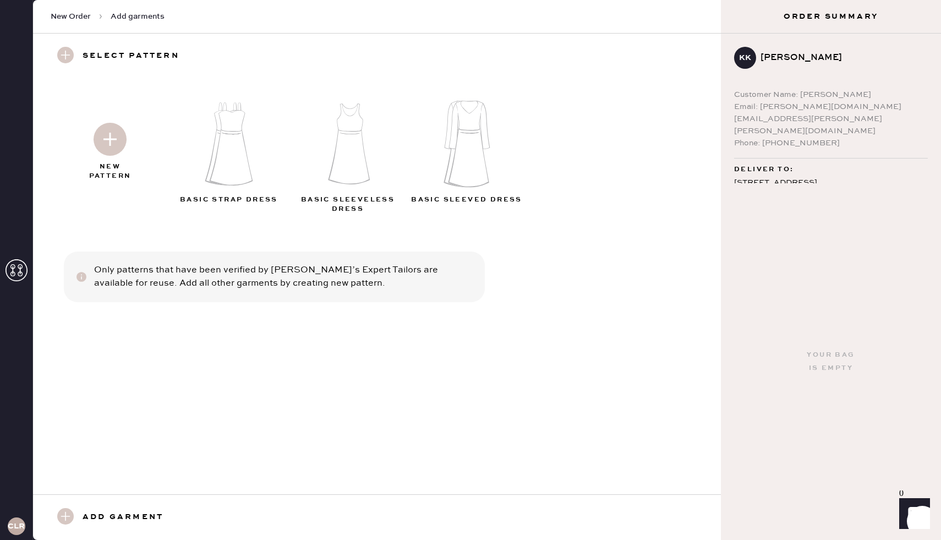
click at [103, 518] on h3 "Add garment" at bounding box center [123, 517] width 81 height 19
click at [66, 517] on use at bounding box center [65, 516] width 17 height 17
click at [267, 365] on div "New Pattern Basic Strap Dress Basic Sleeveless Dress Basic Sleeved Dress Only p…" at bounding box center [377, 286] width 688 height 415
click at [97, 511] on h3 "Add garment" at bounding box center [123, 517] width 81 height 19
click at [69, 517] on use at bounding box center [65, 516] width 17 height 17
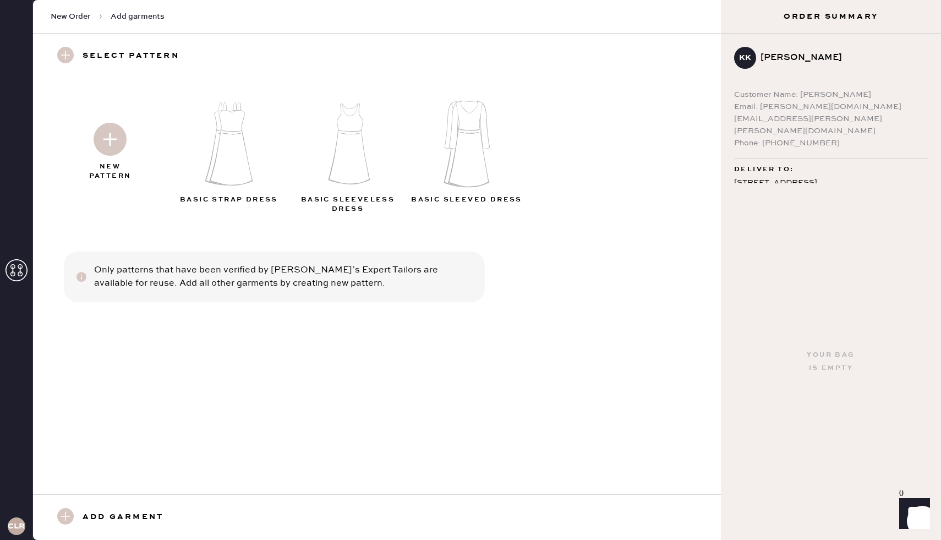
click at [126, 510] on h3 "Add garment" at bounding box center [123, 517] width 81 height 19
click at [138, 514] on h3 "Add garment" at bounding box center [123, 517] width 81 height 19
click at [64, 517] on use at bounding box center [65, 516] width 17 height 17
click at [124, 507] on div "Add garment" at bounding box center [377, 517] width 688 height 46
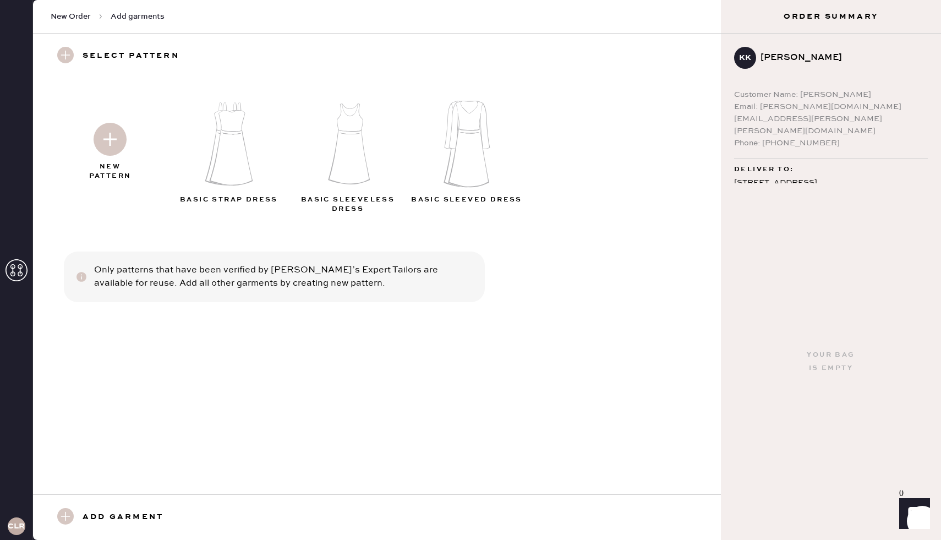
click at [124, 521] on h3 "Add garment" at bounding box center [123, 517] width 81 height 19
click at [224, 157] on img at bounding box center [231, 143] width 119 height 95
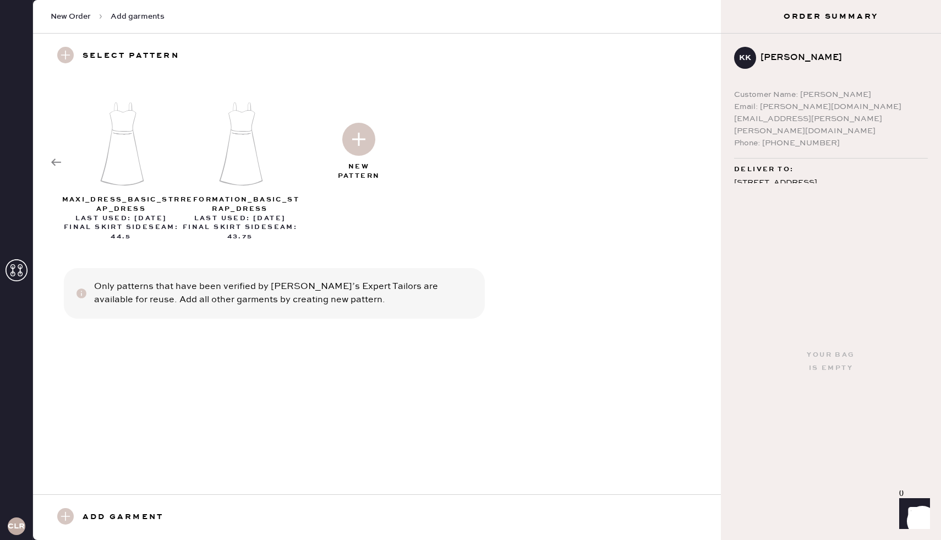
click at [368, 136] on img at bounding box center [358, 139] width 33 height 33
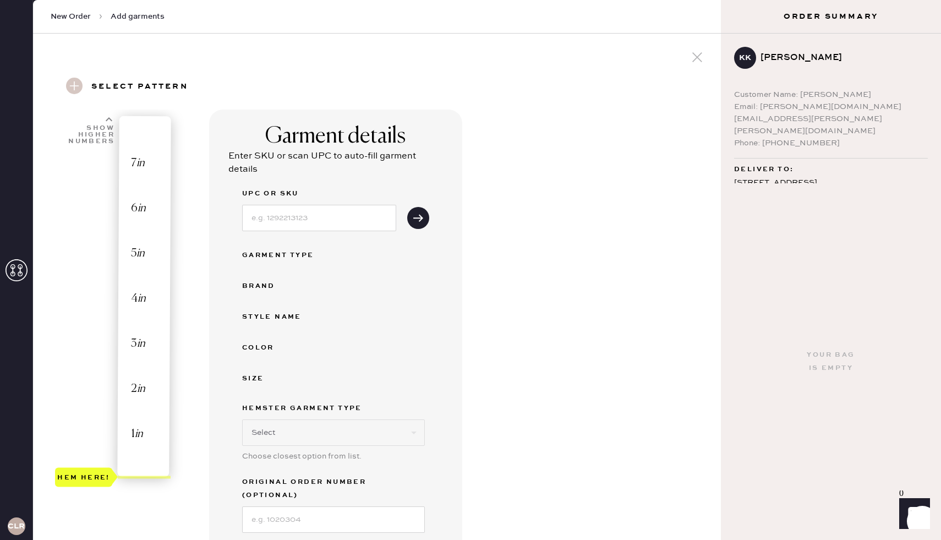
select select "6"
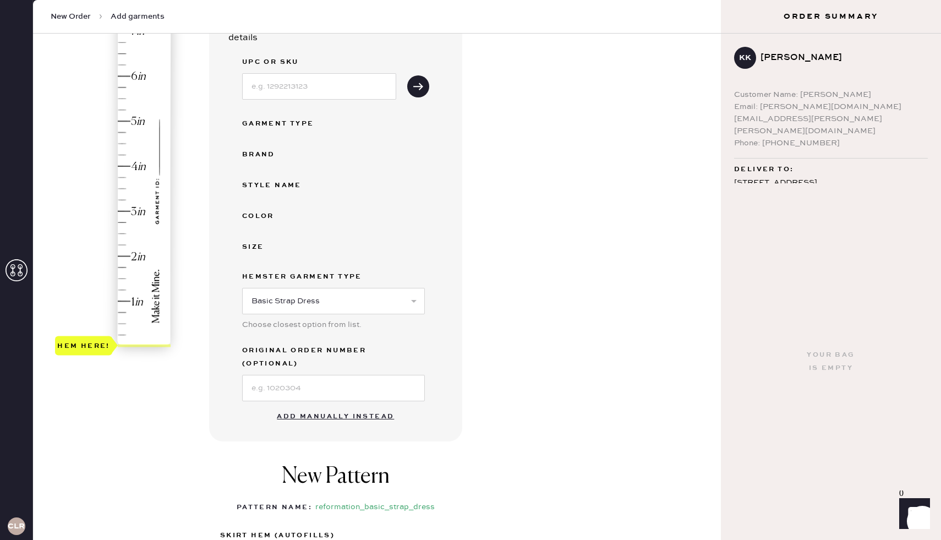
scroll to position [136, 0]
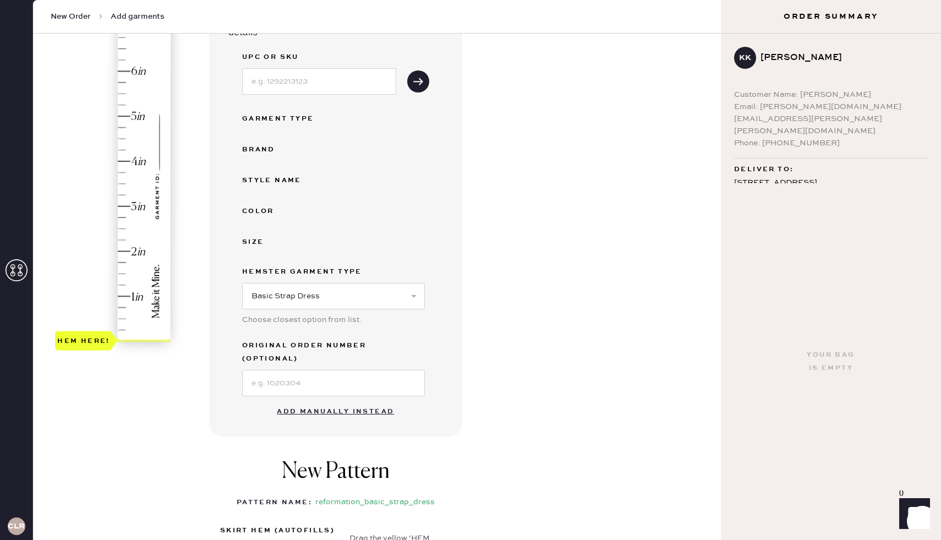
click at [328, 401] on button "Add manually instead" at bounding box center [335, 412] width 130 height 22
select select "6"
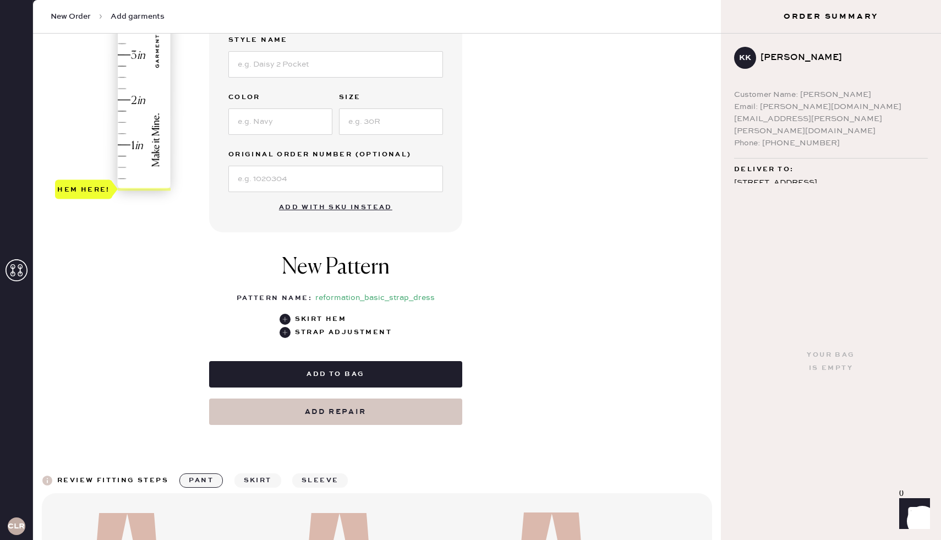
scroll to position [288, 0]
click at [286, 317] on use at bounding box center [285, 318] width 11 height 11
click at [288, 317] on use at bounding box center [285, 318] width 11 height 11
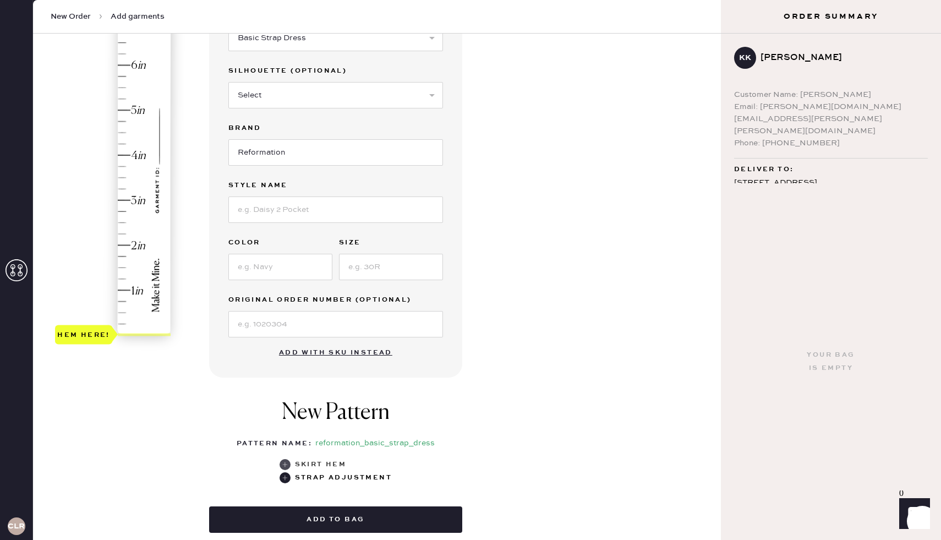
scroll to position [56, 0]
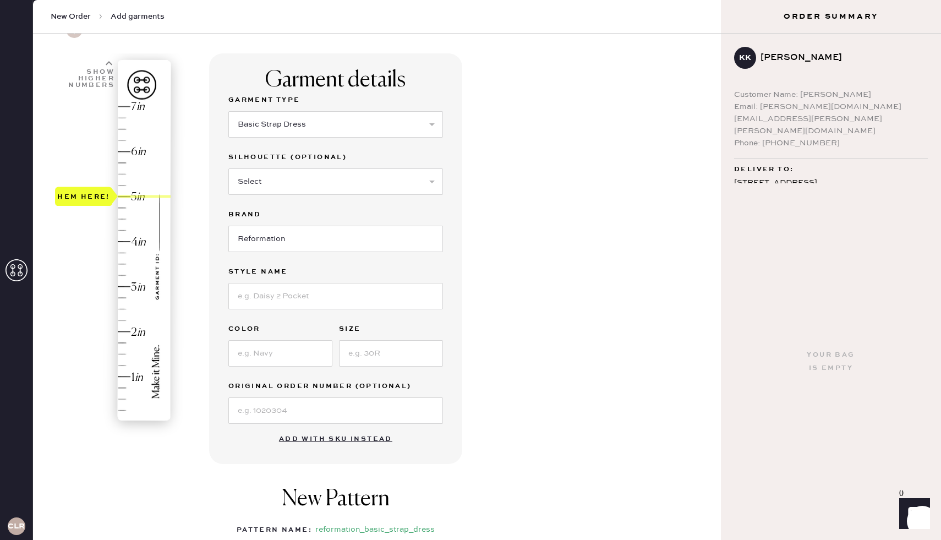
drag, startPoint x: 85, startPoint y: 420, endPoint x: 119, endPoint y: 200, distance: 222.6
click at [119, 200] on div "Hem here!" at bounding box center [113, 264] width 117 height 325
click at [286, 403] on input at bounding box center [335, 410] width 215 height 26
type input "S27331620"
click at [259, 309] on div "Garment Type Select Basic Skirt Jeans Leggings Pants Shorts Basic Sleeved Dress…" at bounding box center [335, 259] width 215 height 330
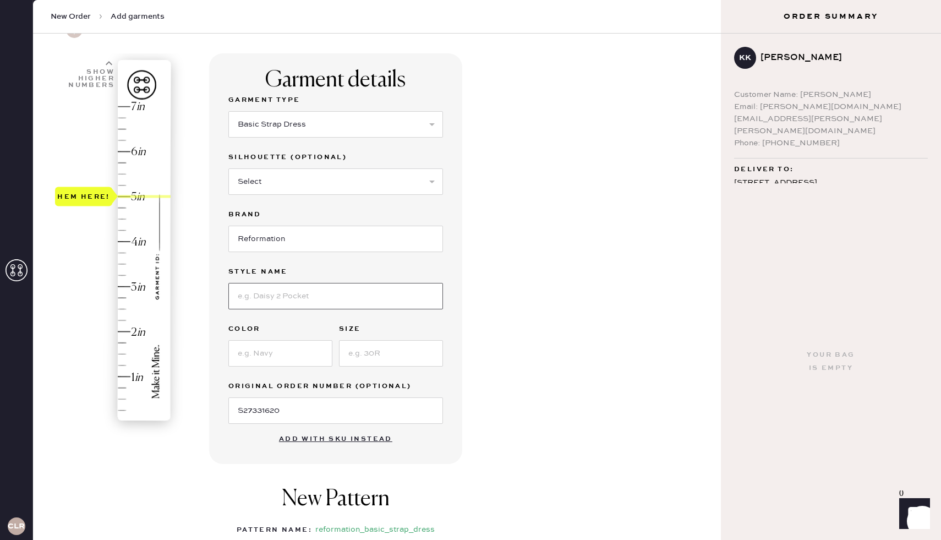
click at [268, 306] on input at bounding box center [335, 296] width 215 height 26
type input "Jovie Silk Dress"
click at [263, 361] on input at bounding box center [280, 353] width 104 height 26
type input "Ivory"
click at [388, 359] on input at bounding box center [391, 353] width 104 height 26
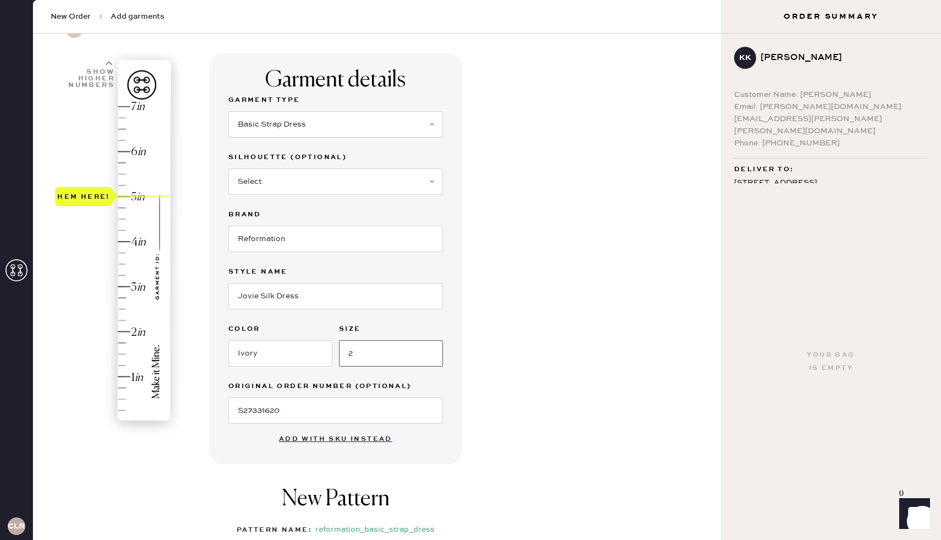
type input "2"
click at [570, 293] on div "Garment details Garment Type Select Basic Skirt Jeans Leggings Pants Shorts Bas…" at bounding box center [460, 354] width 503 height 603
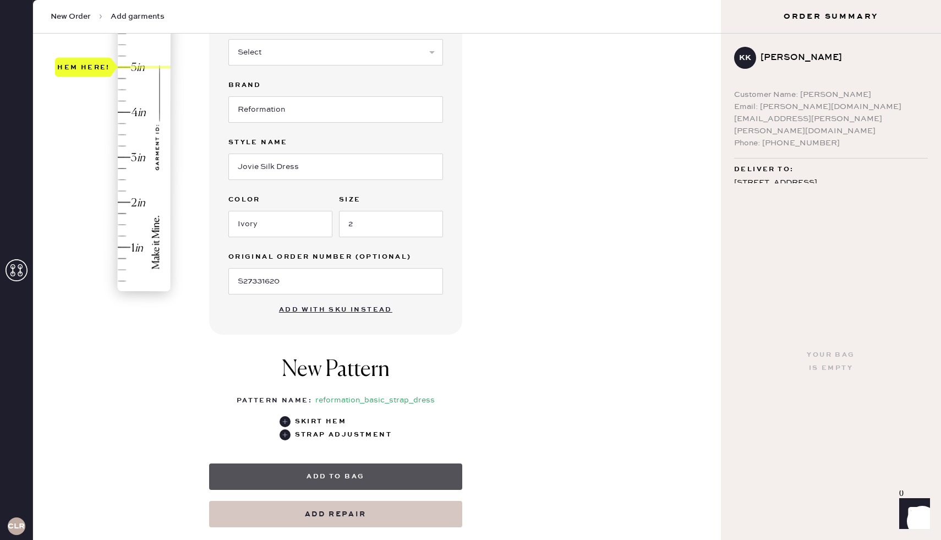
scroll to position [162, 0]
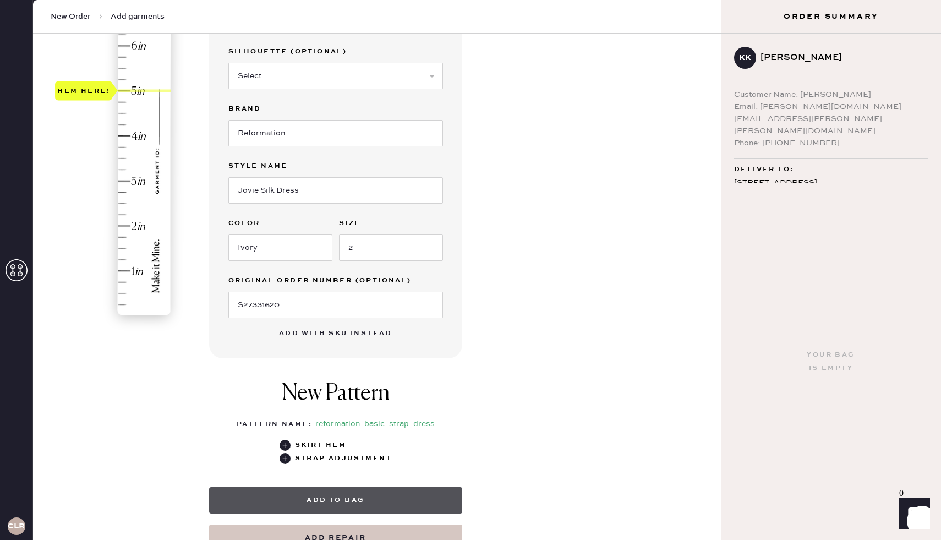
click at [320, 497] on button "Add to bag" at bounding box center [335, 500] width 253 height 26
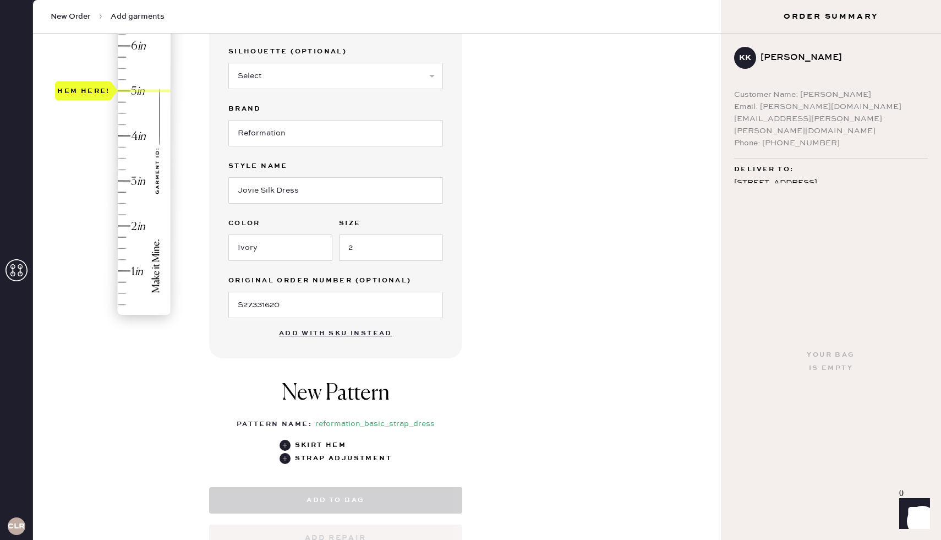
select select "6"
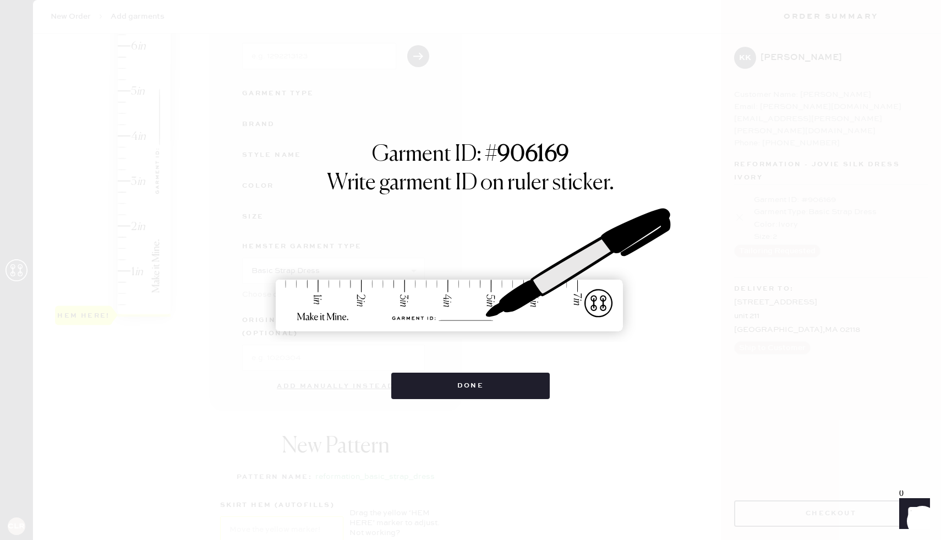
click at [479, 371] on div "Done" at bounding box center [470, 379] width 159 height 37
click at [481, 392] on button "Done" at bounding box center [470, 385] width 159 height 26
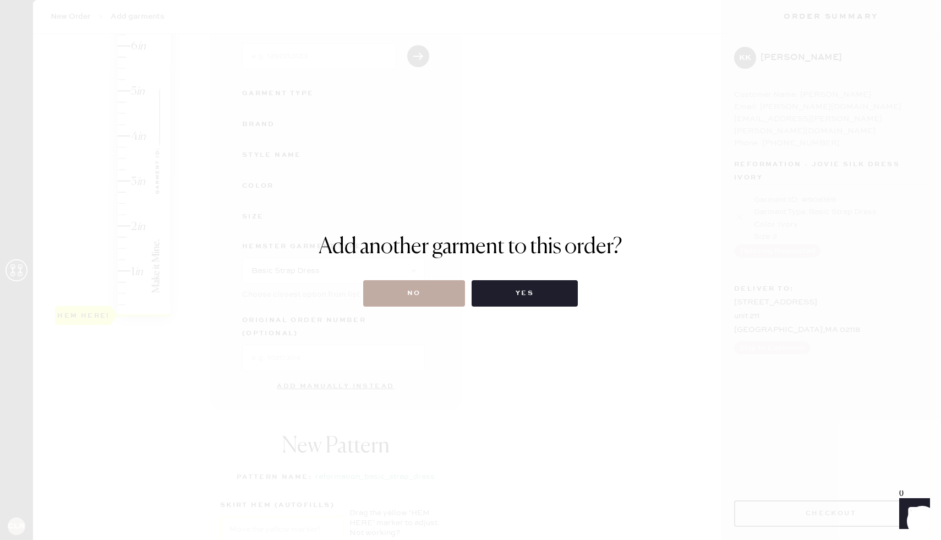
click at [426, 294] on button "No" at bounding box center [414, 293] width 102 height 26
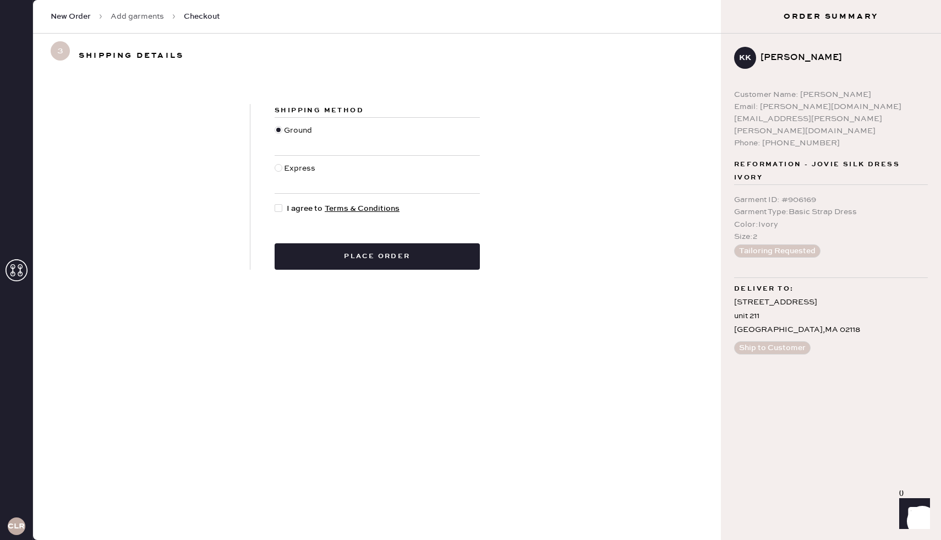
click at [284, 206] on div at bounding box center [281, 208] width 12 height 12
click at [275, 203] on input "I agree to Terms & Conditions" at bounding box center [275, 202] width 1 height 1
checkbox input "true"
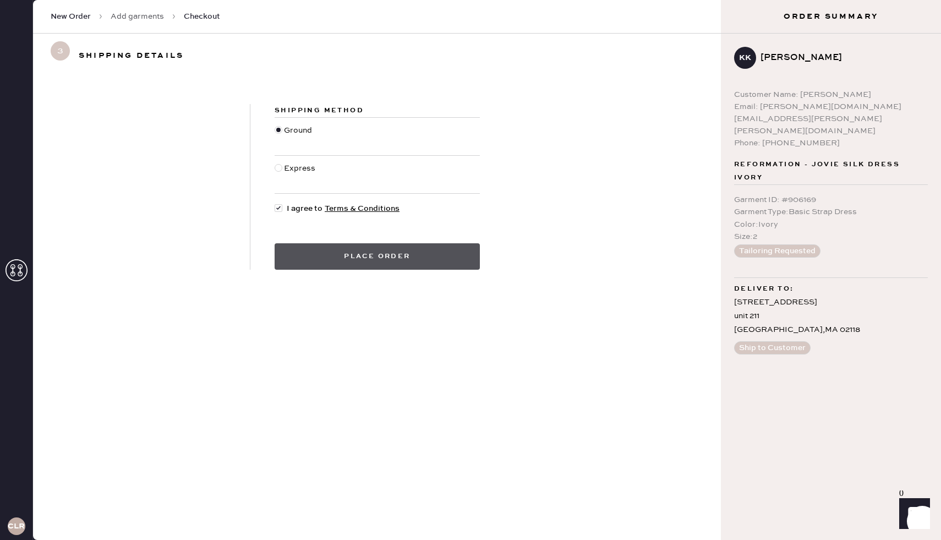
click at [326, 262] on button "Place order" at bounding box center [377, 256] width 205 height 26
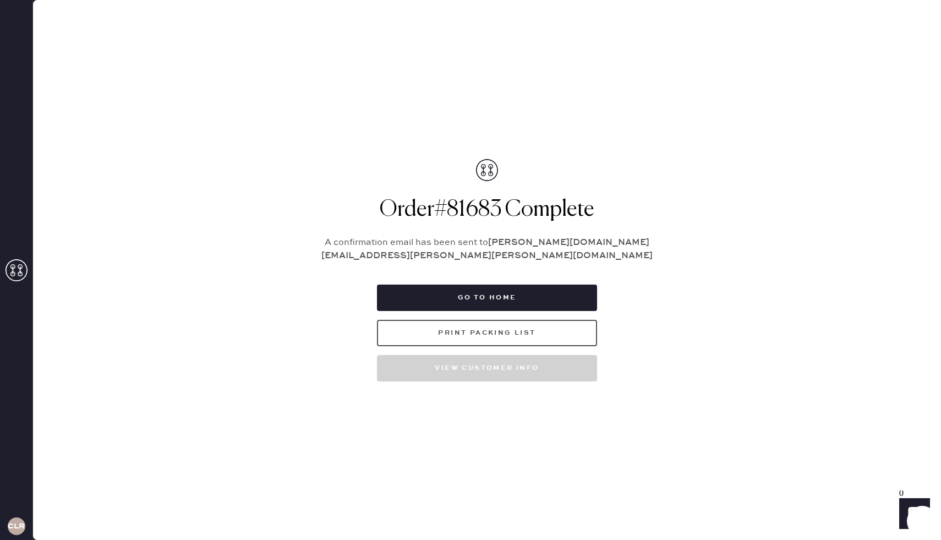
click at [465, 328] on button "Print Packing List" at bounding box center [487, 333] width 220 height 26
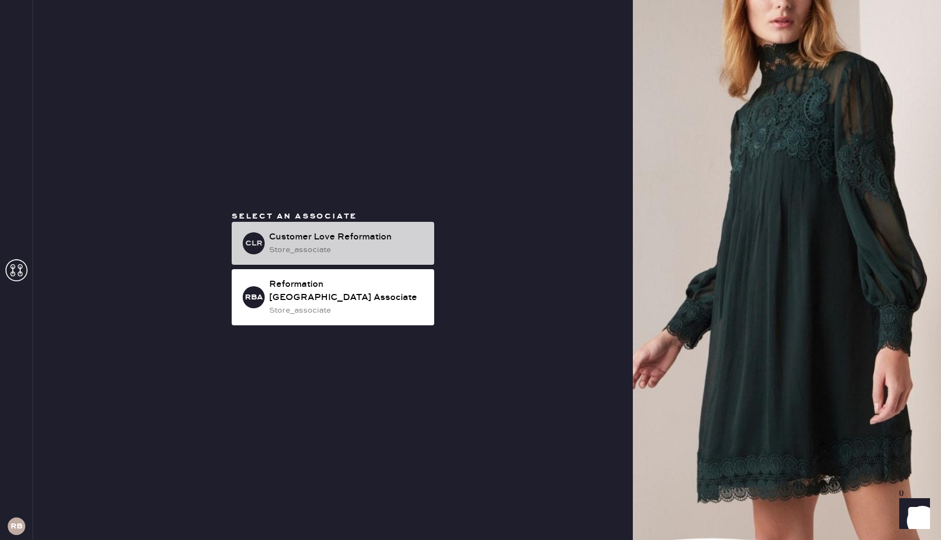
click at [365, 263] on div "CLR Customer Love Reformation store_associate" at bounding box center [333, 243] width 202 height 43
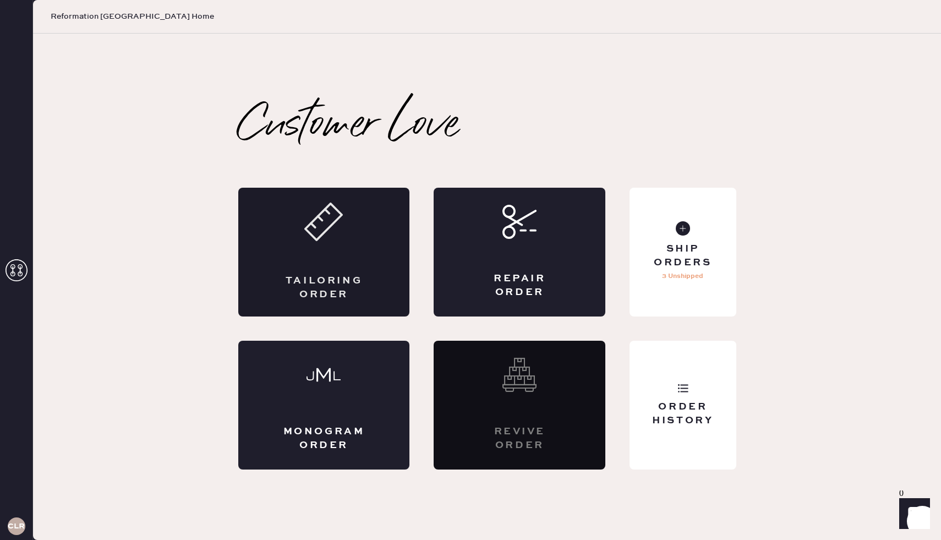
click at [332, 255] on div "Tailoring Order" at bounding box center [324, 252] width 172 height 129
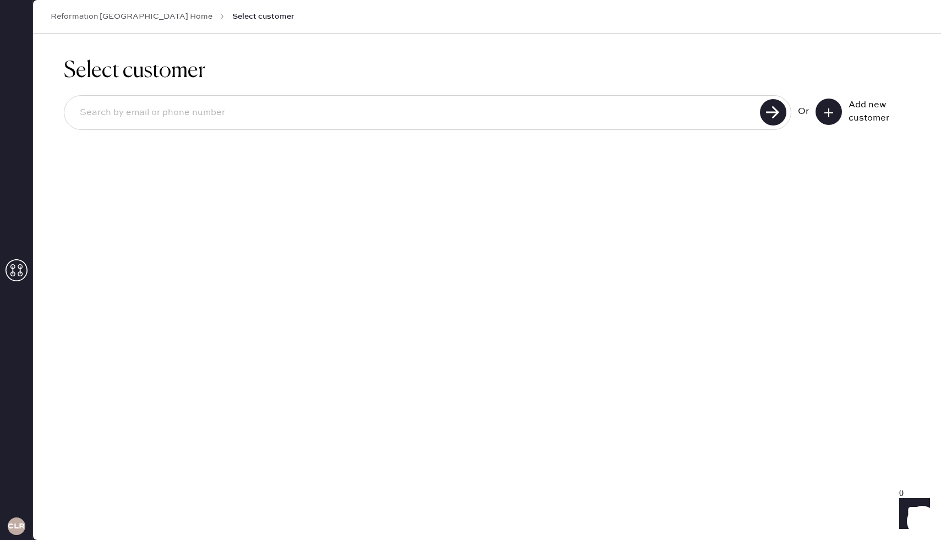
click at [238, 115] on input at bounding box center [414, 112] width 686 height 25
